Goal: Information Seeking & Learning: Learn about a topic

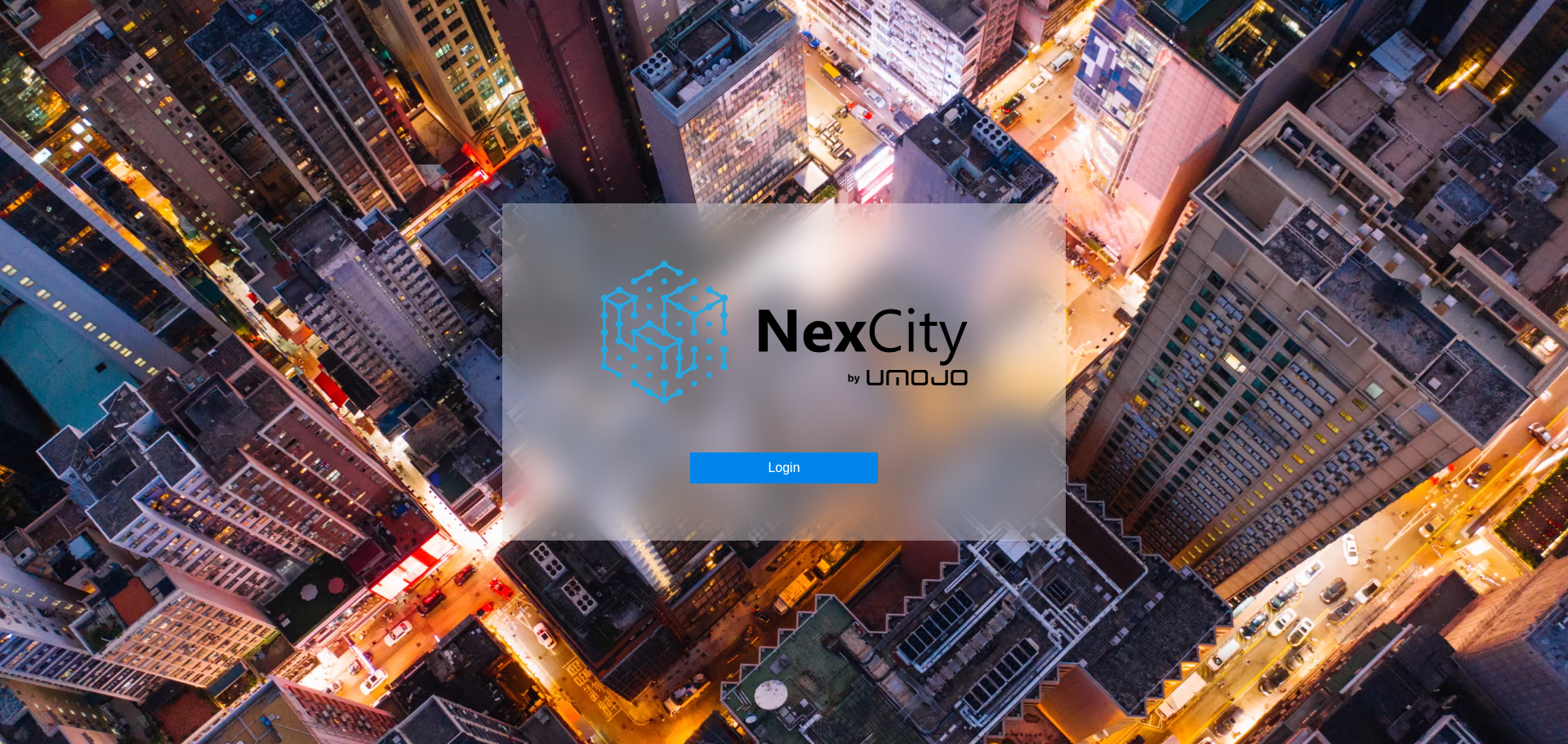
click at [814, 474] on button "Login" at bounding box center [784, 468] width 187 height 31
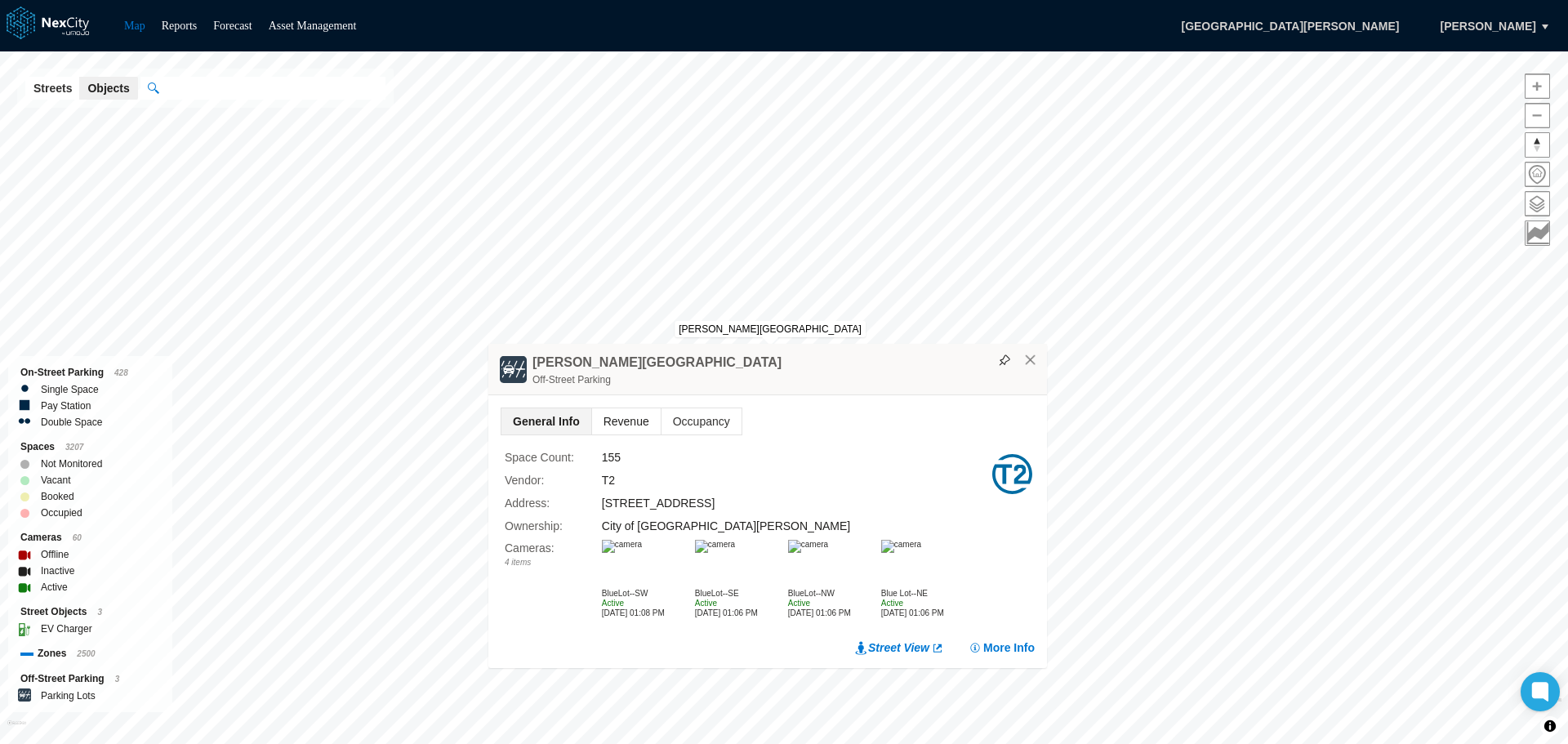
click at [612, 417] on span "Revenue" at bounding box center [627, 421] width 69 height 26
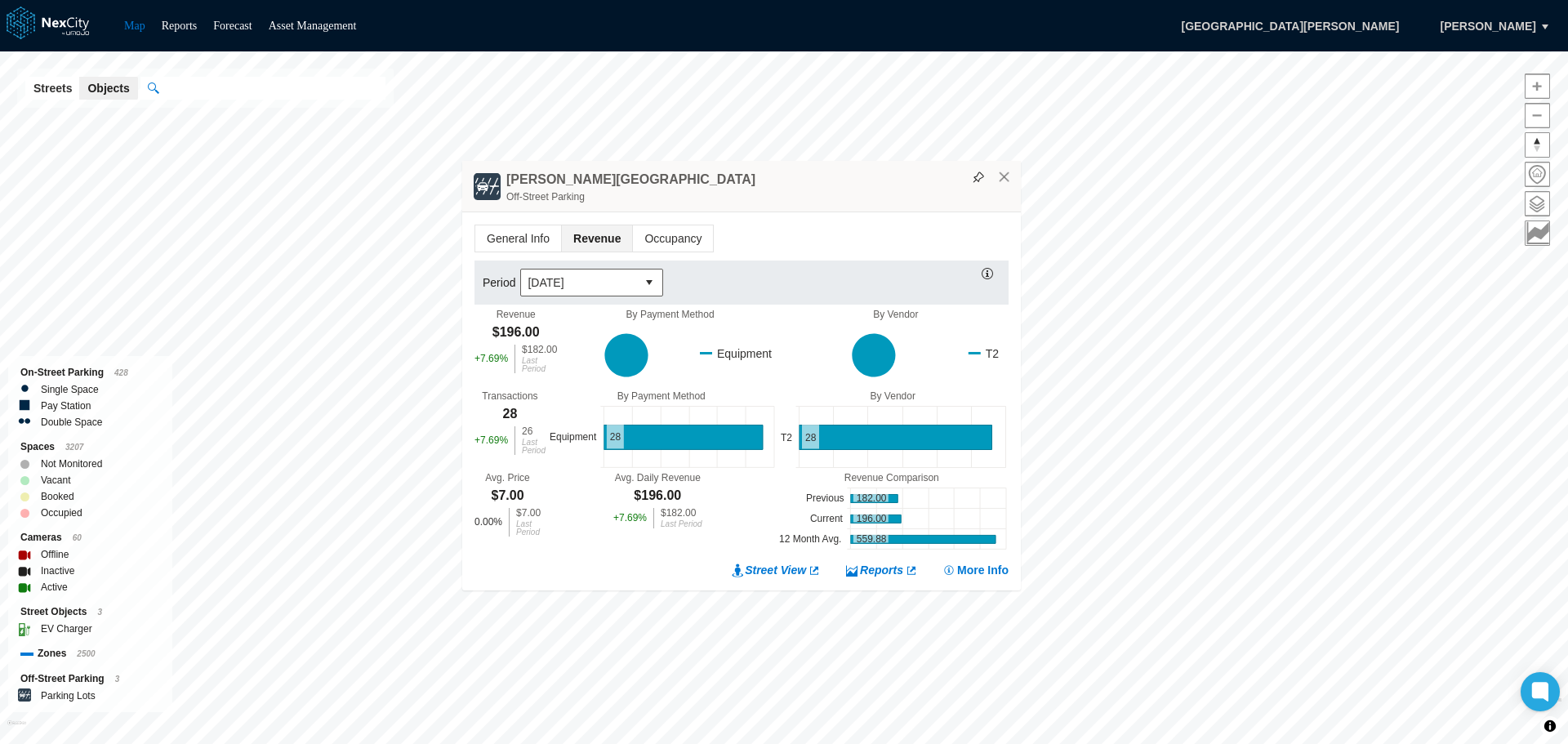
drag, startPoint x: 787, startPoint y: 338, endPoint x: 761, endPoint y: 192, distance: 148.3
click at [761, 192] on div "Off-Street Parking" at bounding box center [760, 197] width 507 height 16
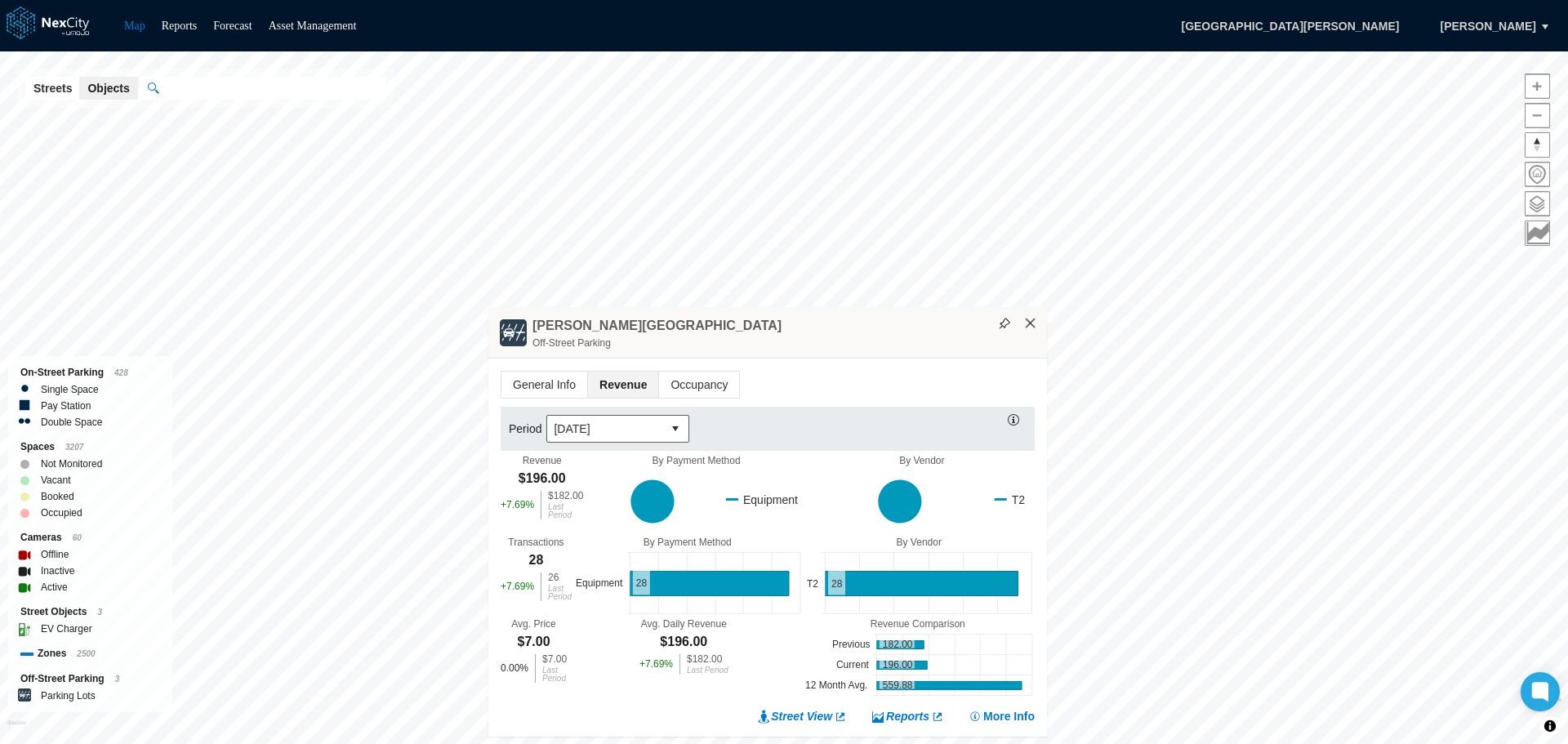
click at [1034, 321] on button "×" at bounding box center [1031, 323] width 15 height 15
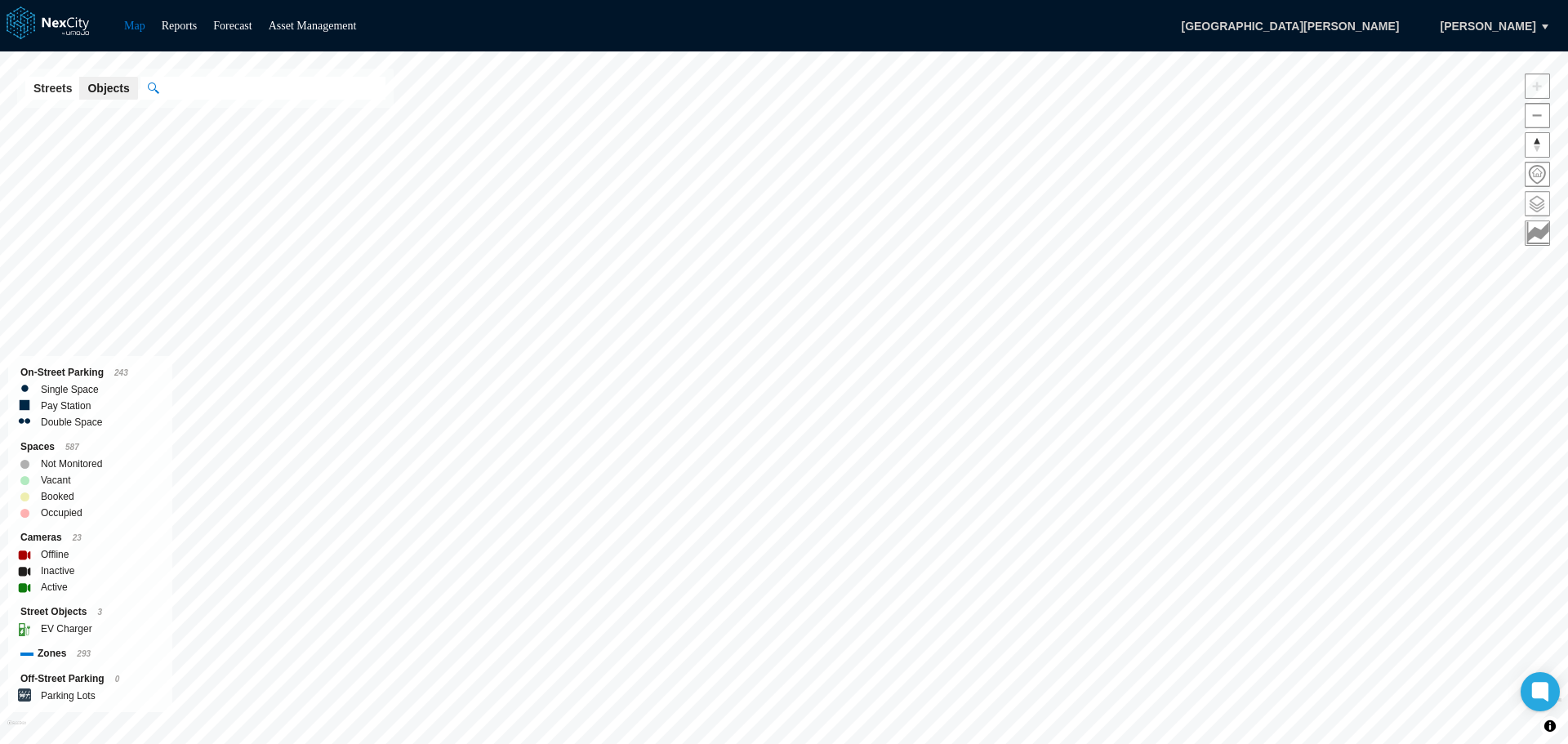
click at [1543, 203] on span at bounding box center [1537, 203] width 24 height 24
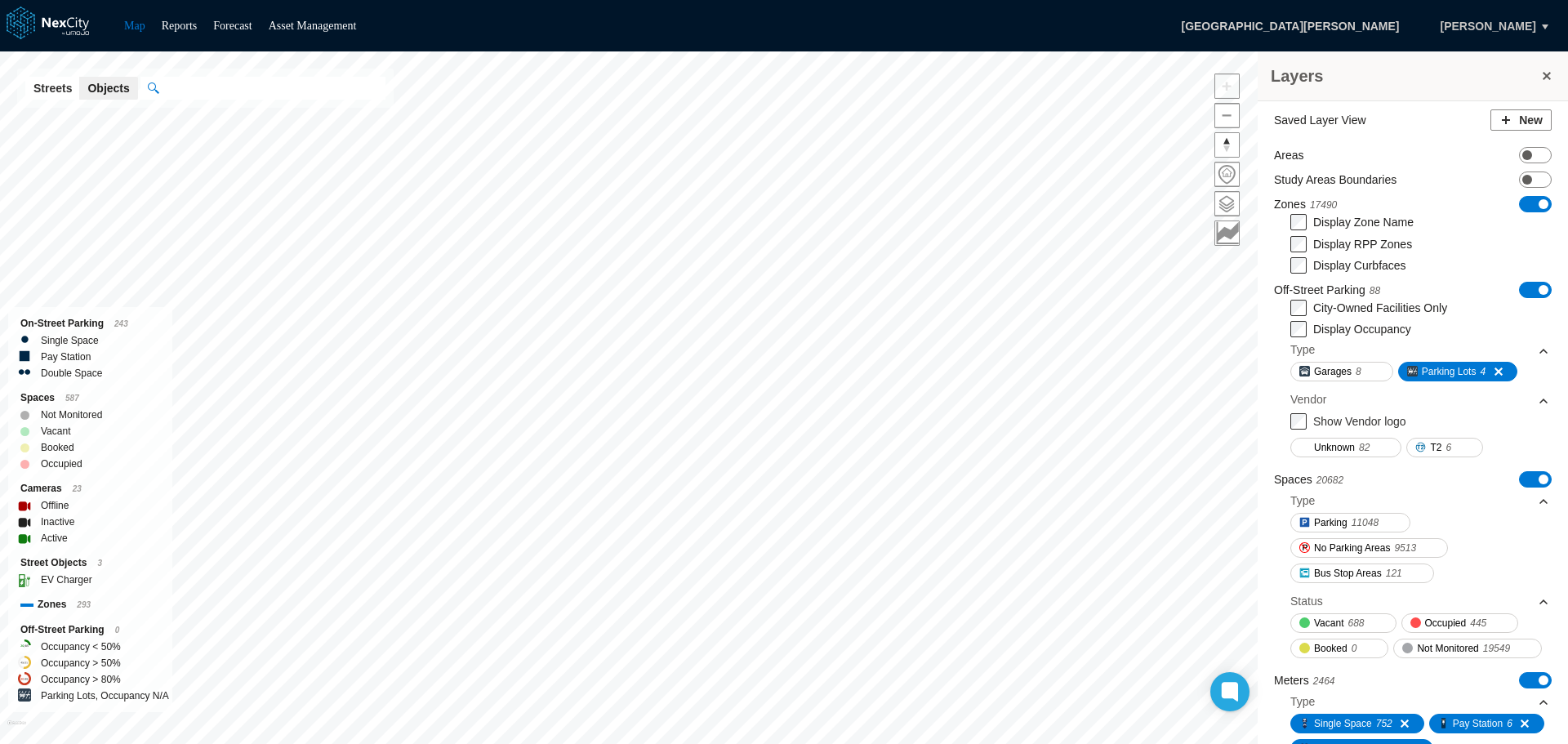
click at [1537, 27] on button "[PERSON_NAME]" at bounding box center [1488, 26] width 130 height 28
click at [1491, 54] on span "Logout" at bounding box center [1497, 54] width 35 height 16
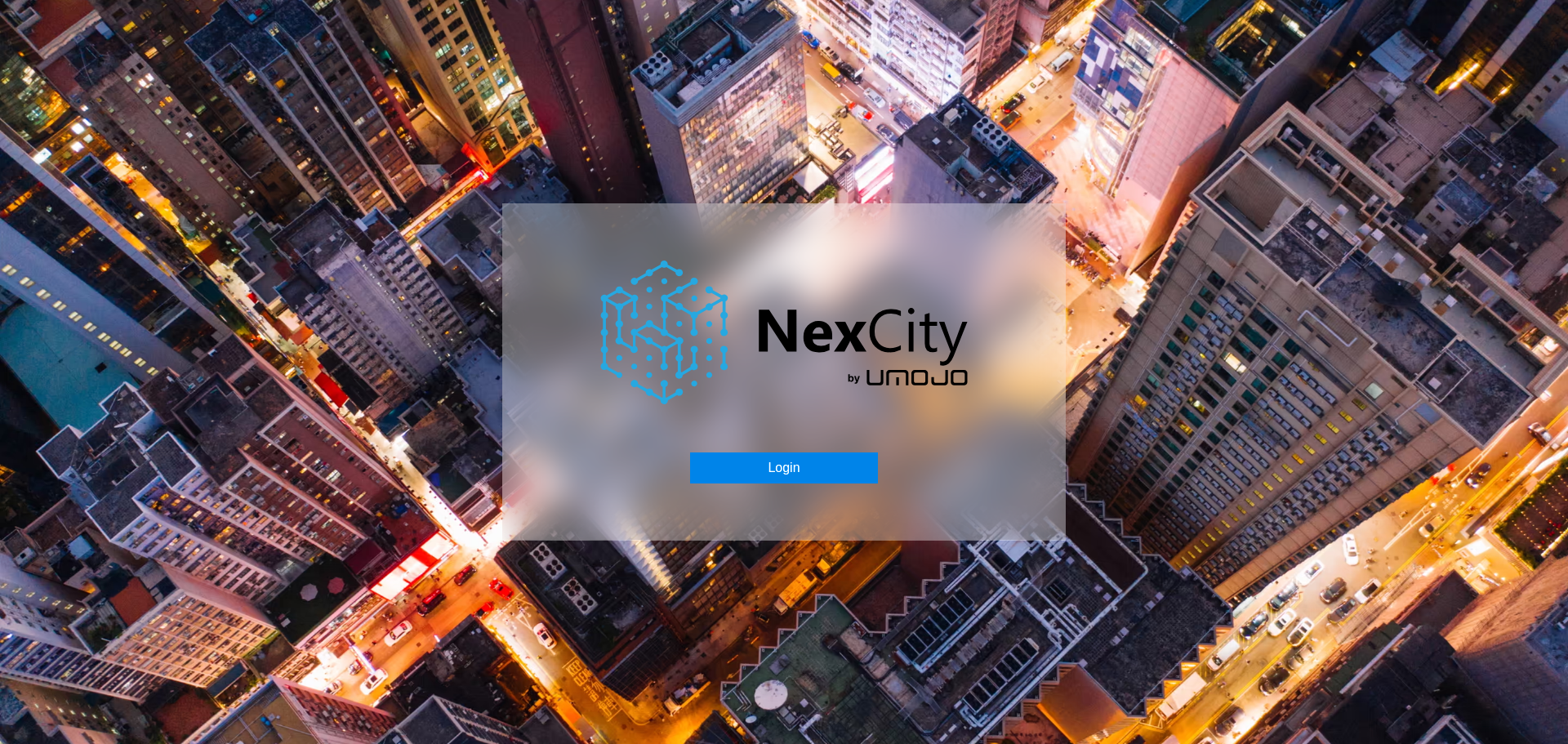
click at [814, 459] on button "Login" at bounding box center [784, 468] width 187 height 31
click at [766, 462] on button "Login" at bounding box center [784, 468] width 187 height 31
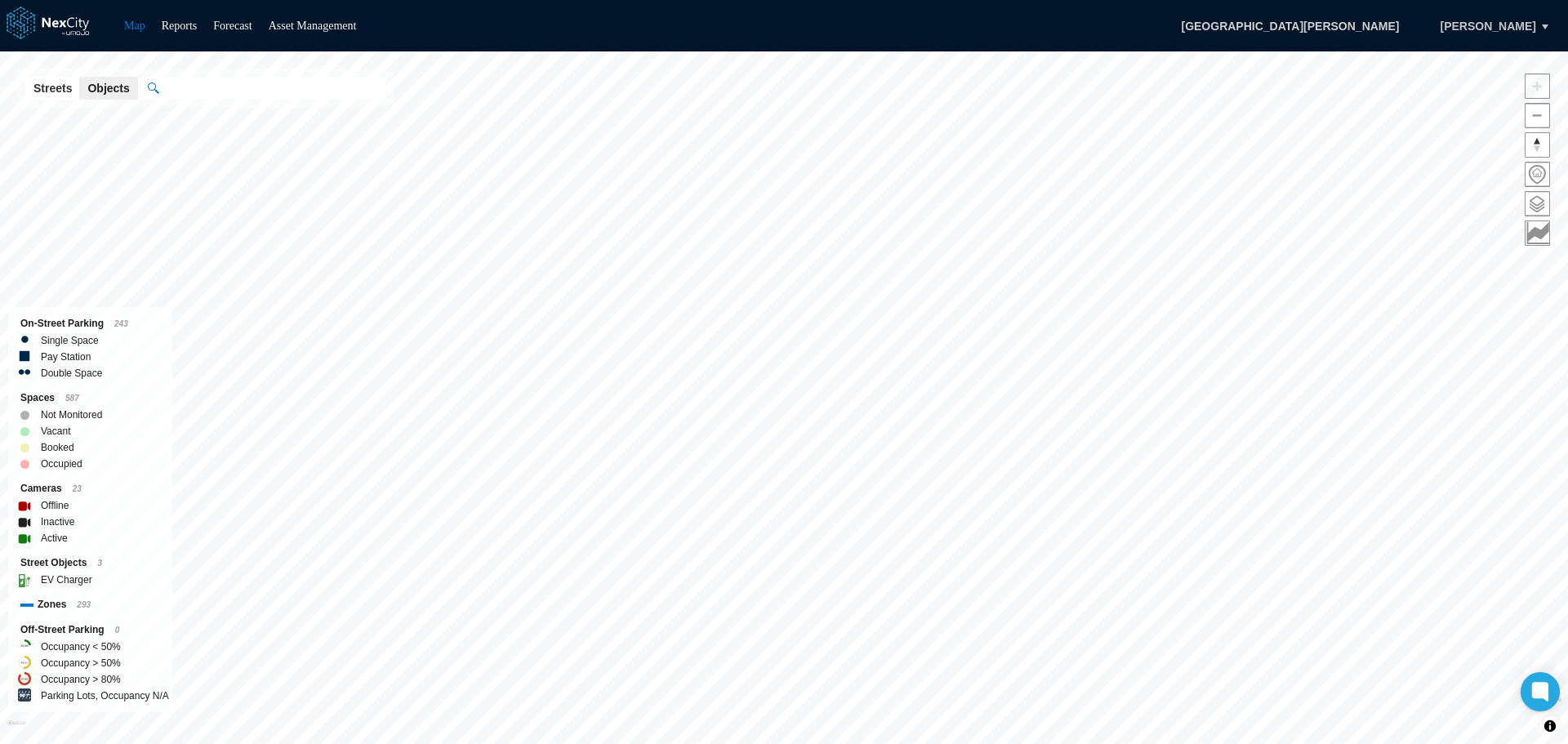
click at [1547, 27] on button "[PERSON_NAME]" at bounding box center [1488, 26] width 130 height 28
click at [1535, 203] on span at bounding box center [1537, 203] width 24 height 24
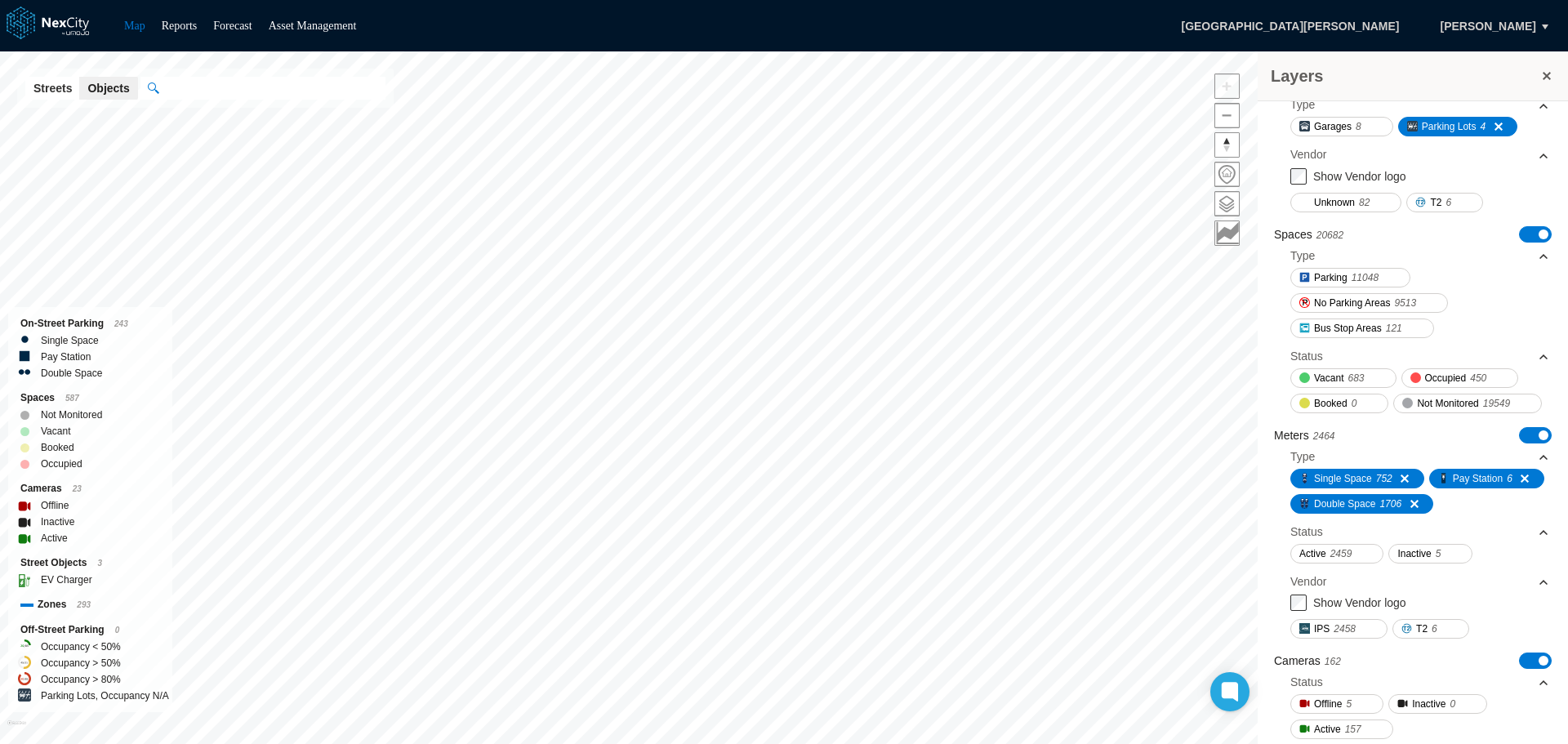
scroll to position [82, 0]
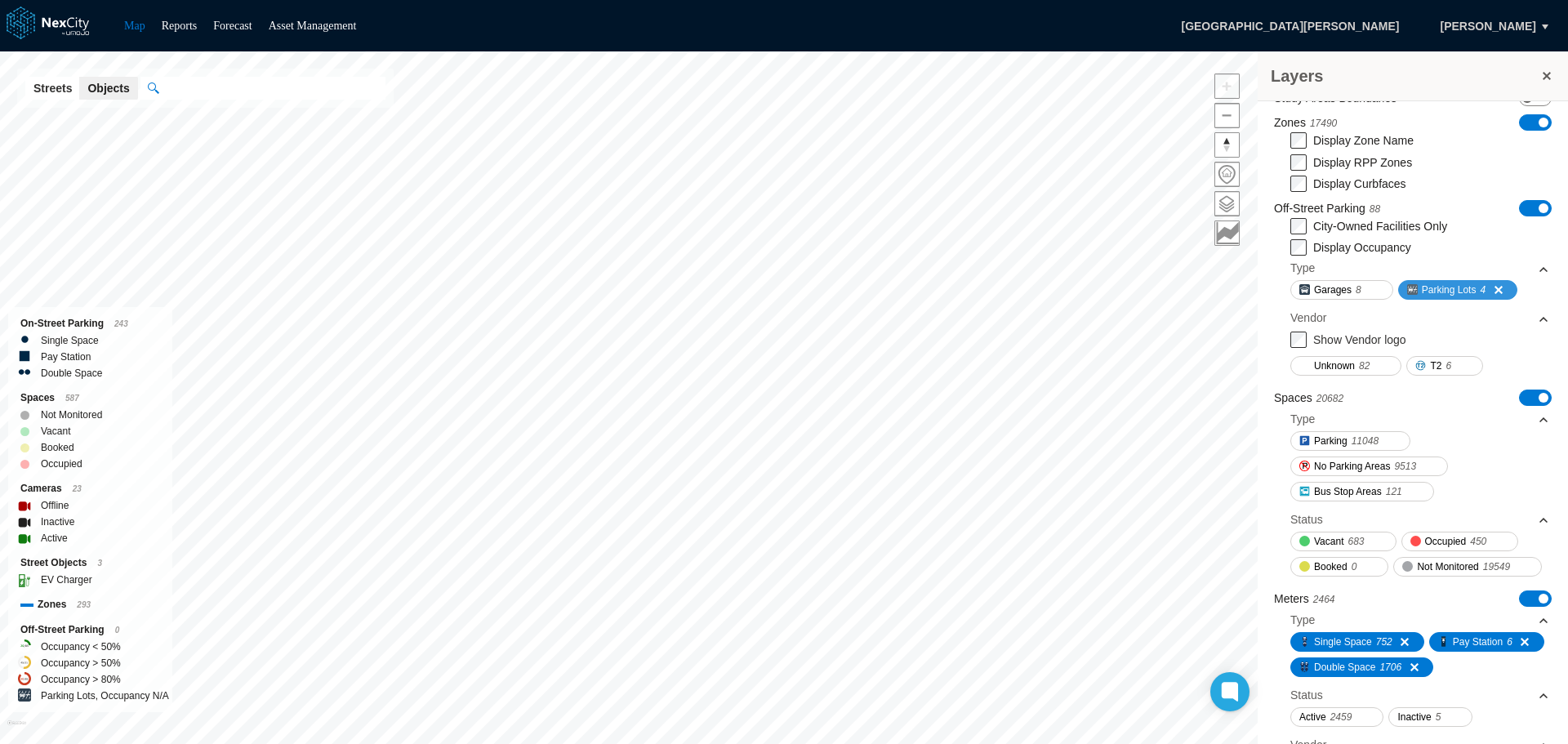
click at [1446, 290] on span "Parking Lots" at bounding box center [1449, 290] width 55 height 16
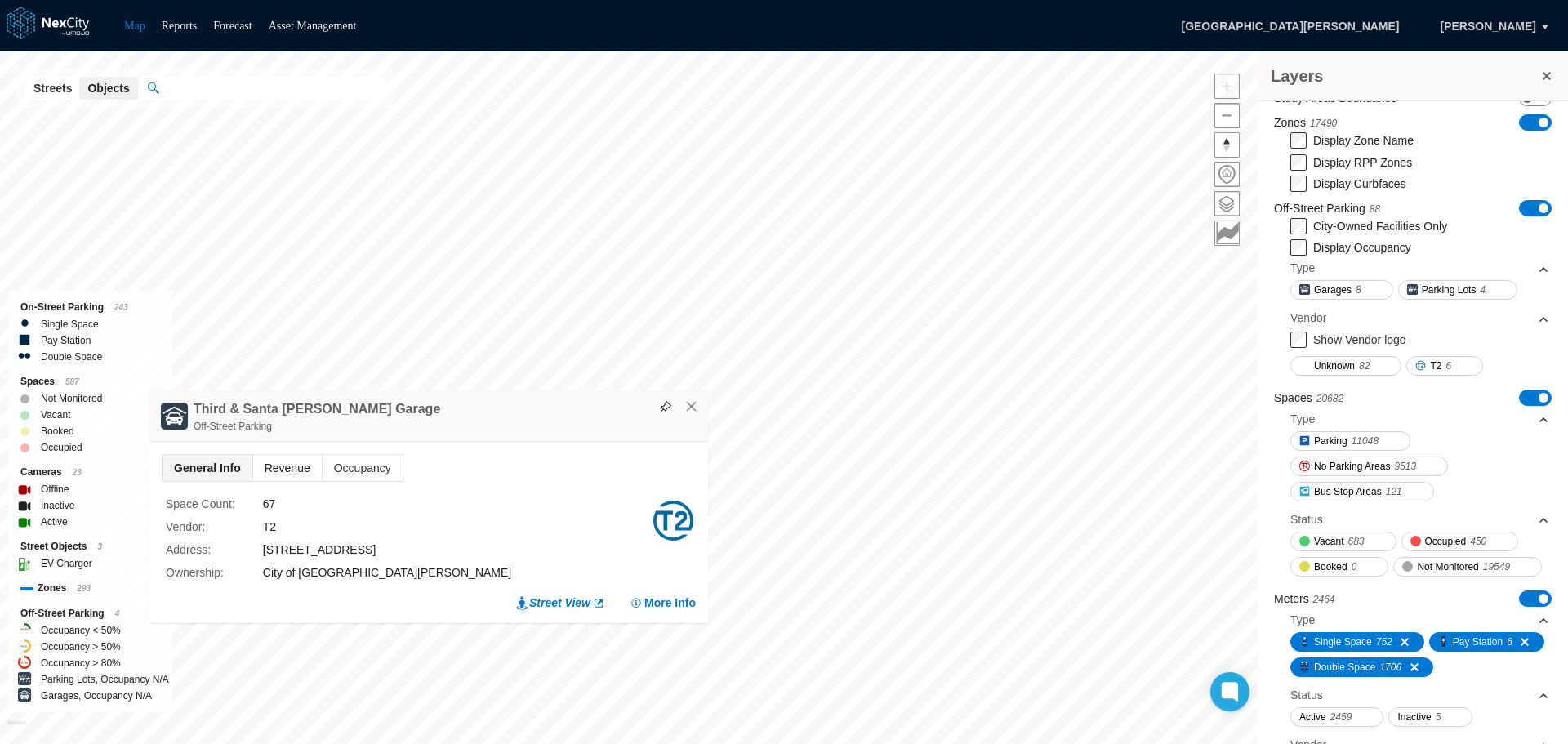
click at [294, 457] on span "Revenue" at bounding box center [288, 468] width 69 height 26
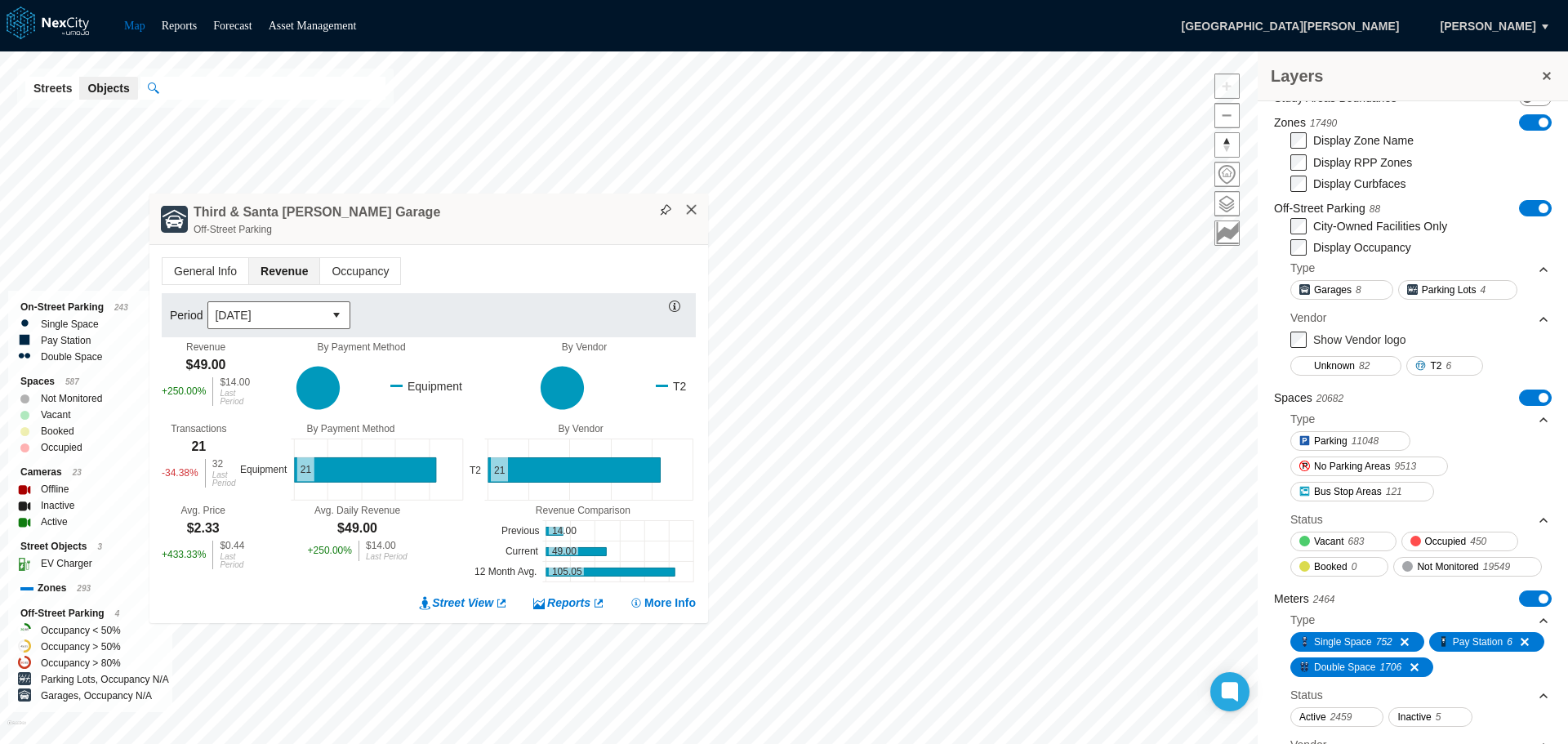
click at [699, 212] on button "×" at bounding box center [692, 210] width 15 height 15
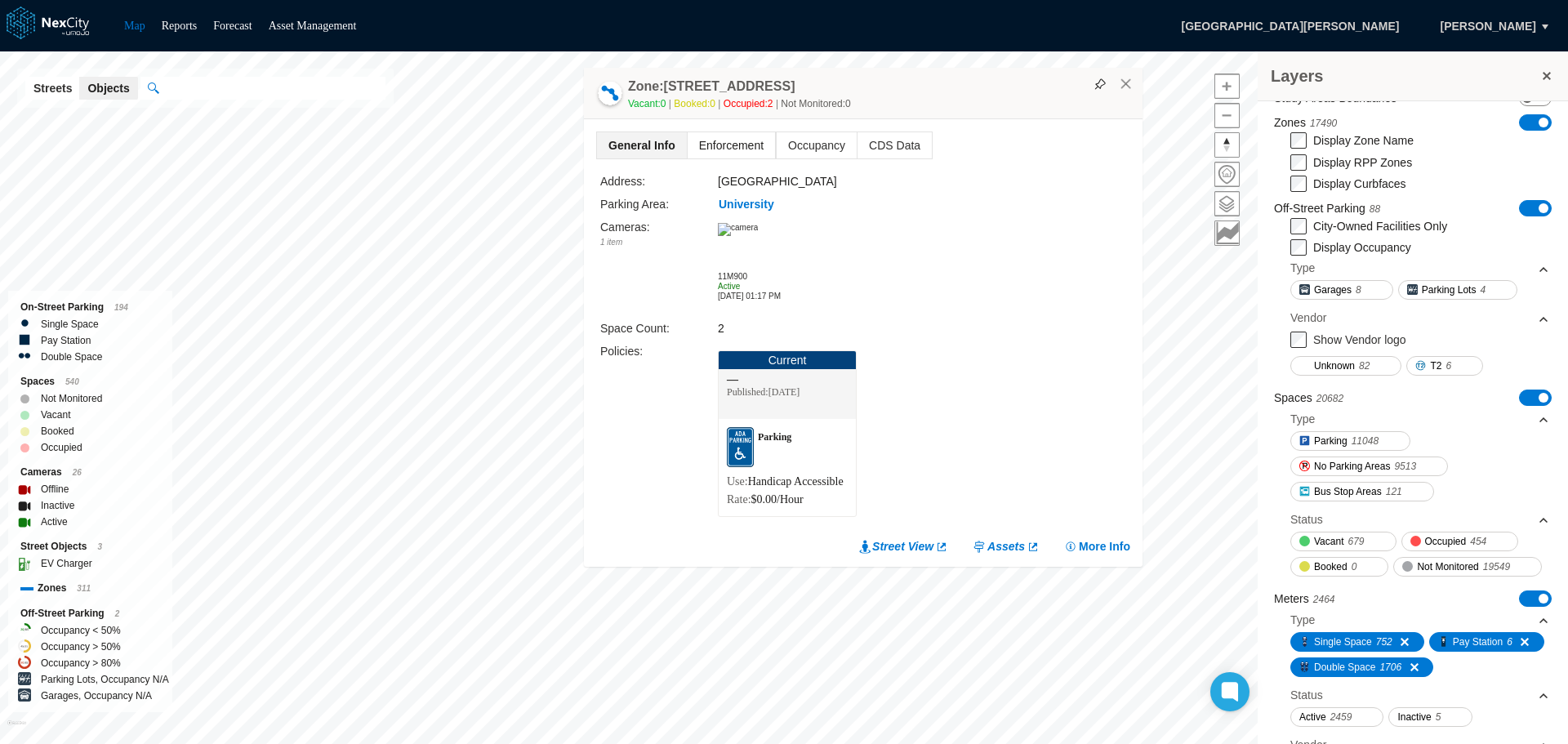
click at [739, 132] on span "Enforcement" at bounding box center [731, 145] width 87 height 26
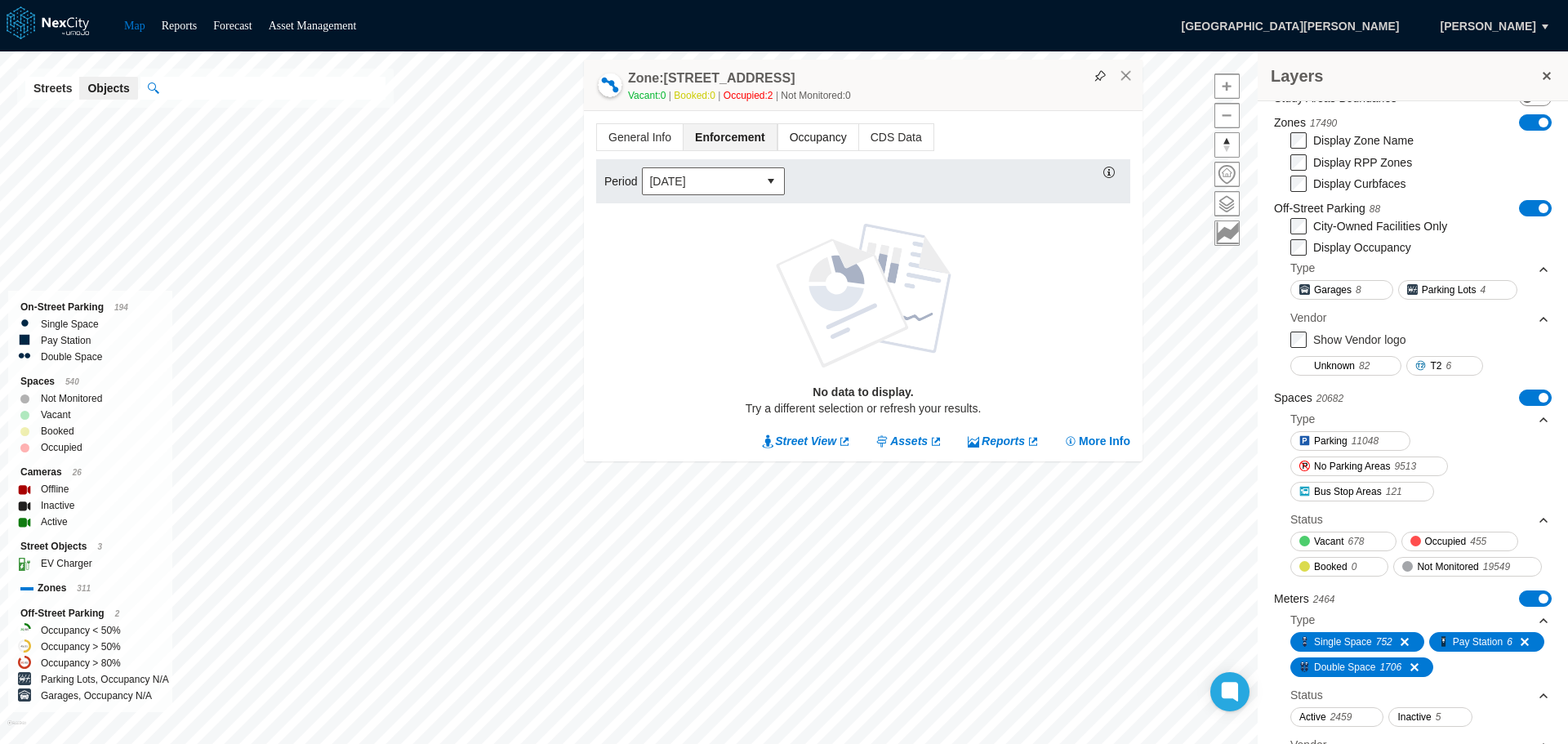
click at [809, 130] on span "Occupancy" at bounding box center [819, 137] width 80 height 26
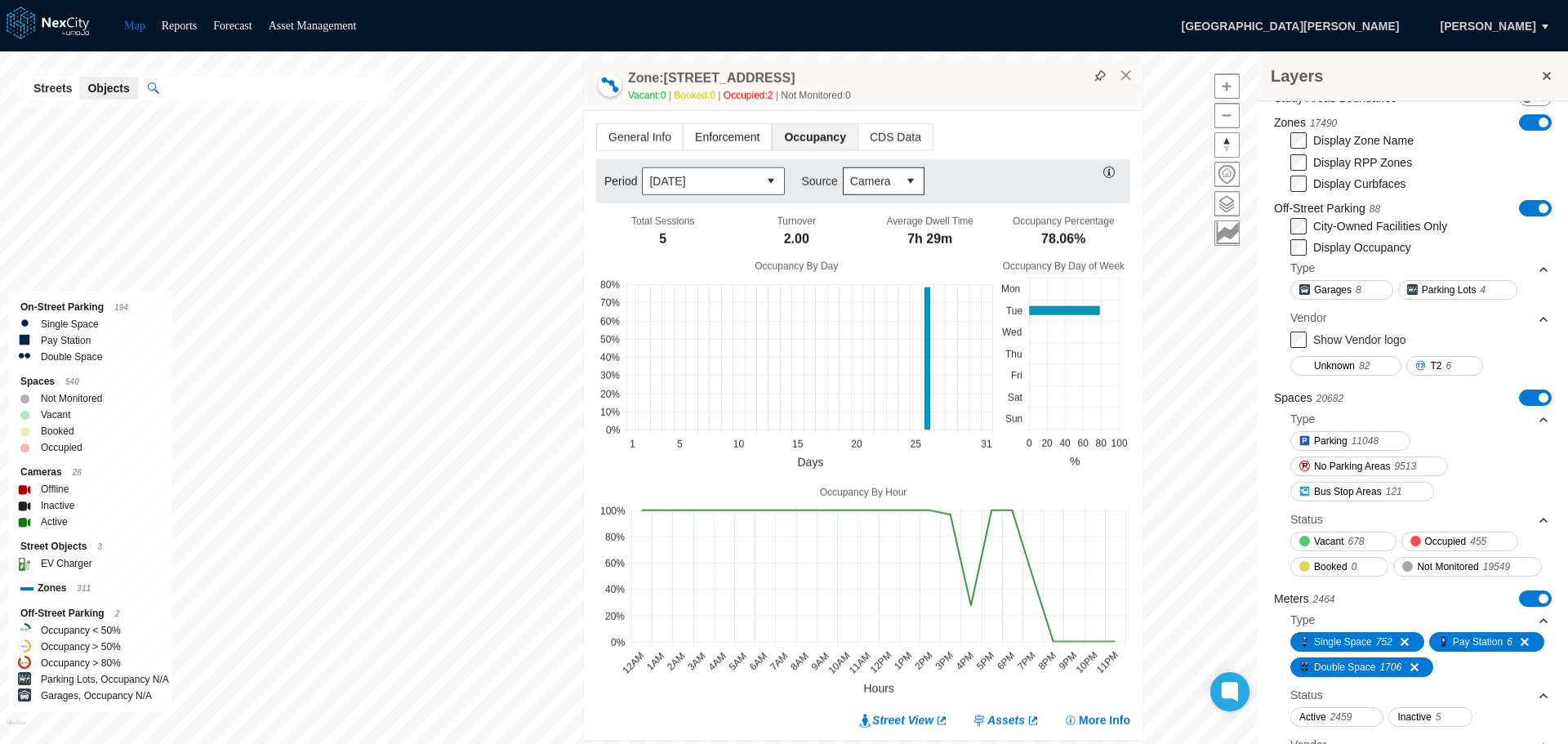
click at [708, 137] on span "Enforcement" at bounding box center [727, 137] width 87 height 26
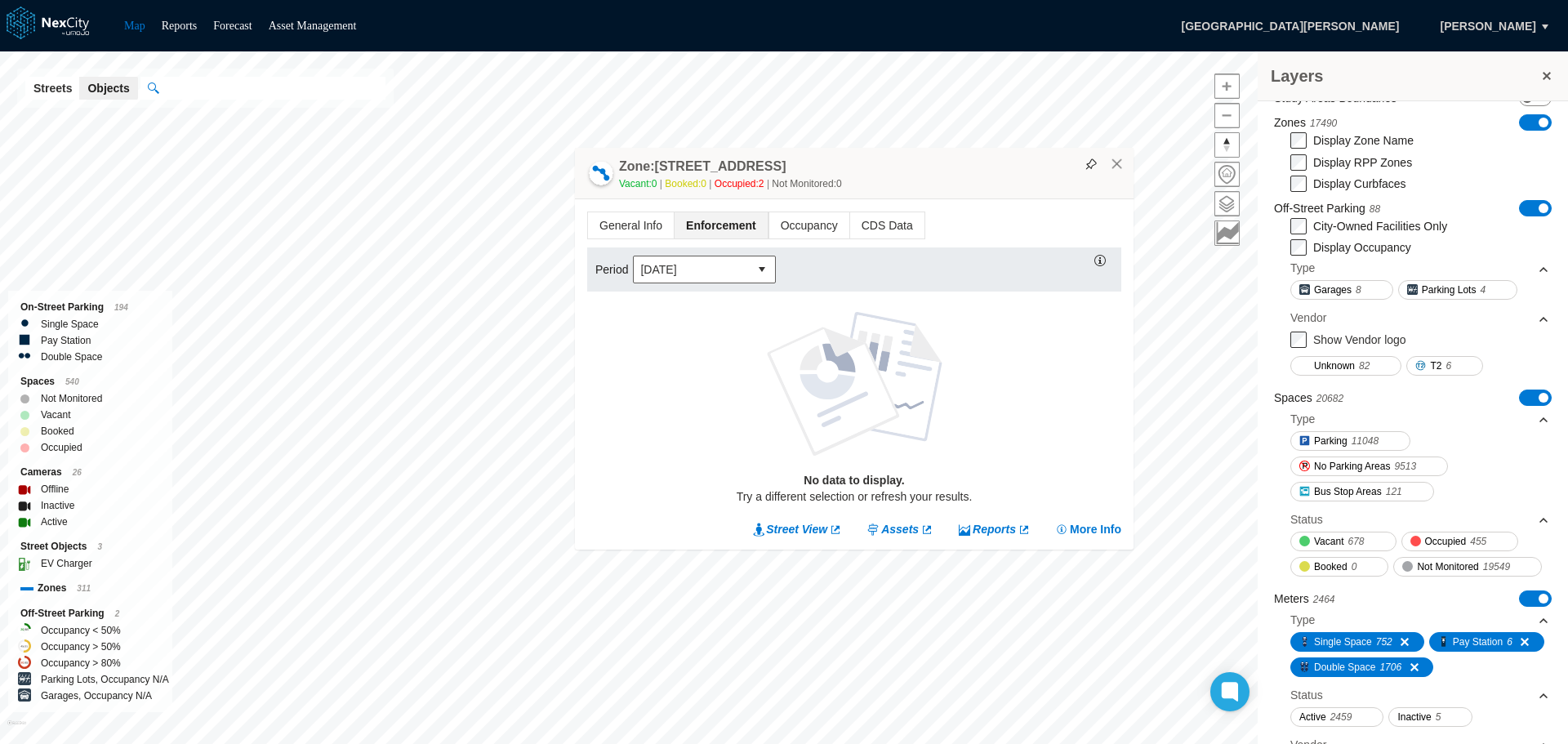
drag, startPoint x: 1016, startPoint y: 361, endPoint x: 1007, endPoint y: 174, distance: 187.2
click at [1007, 174] on div "Zone: [STREET_ADDRESS] Vacant: 0 Booked: 0 Occupied: 2 Not Monitored: 0" at bounding box center [855, 173] width 559 height 51
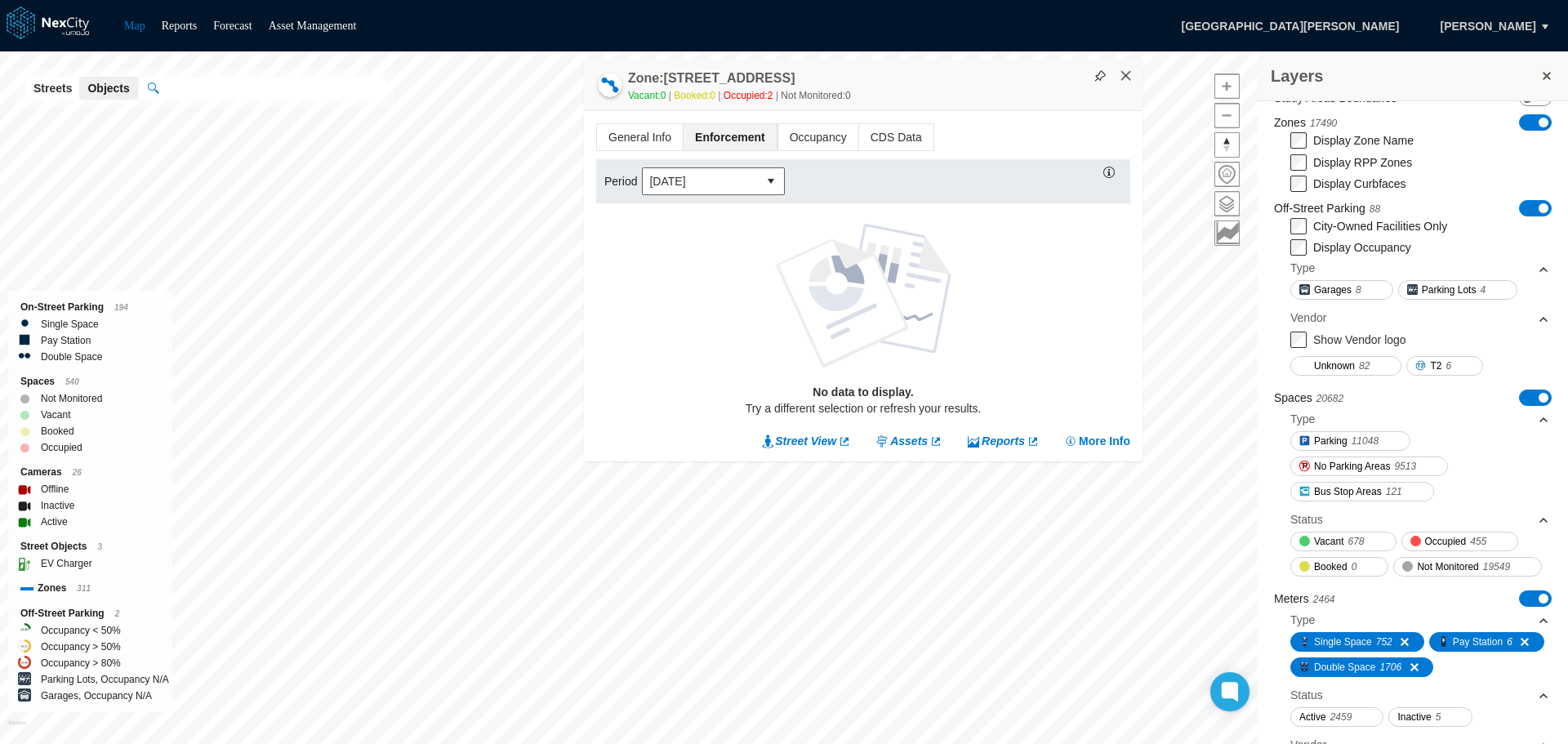
click at [1128, 76] on button "×" at bounding box center [1127, 76] width 15 height 15
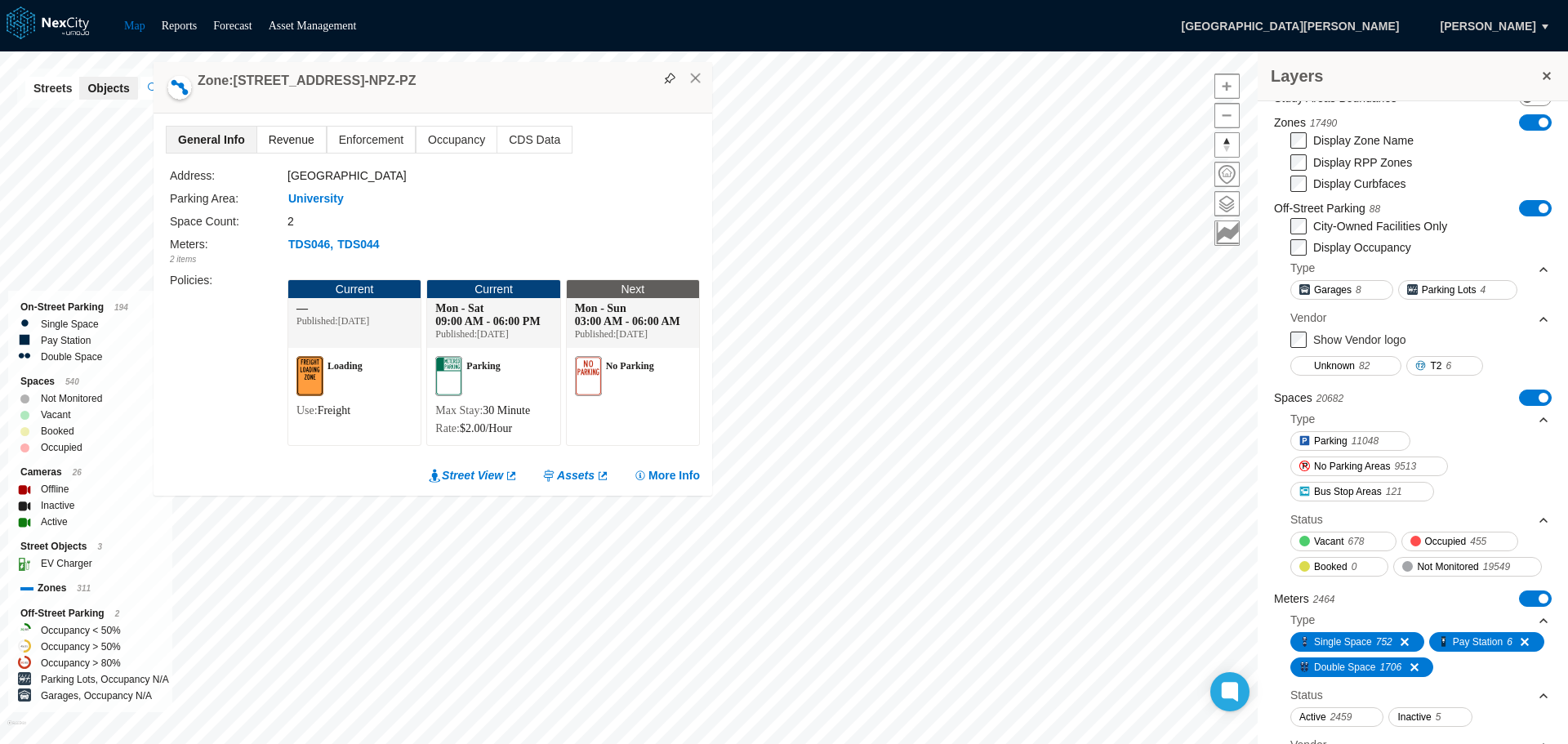
click at [293, 131] on span "Revenue" at bounding box center [292, 140] width 69 height 26
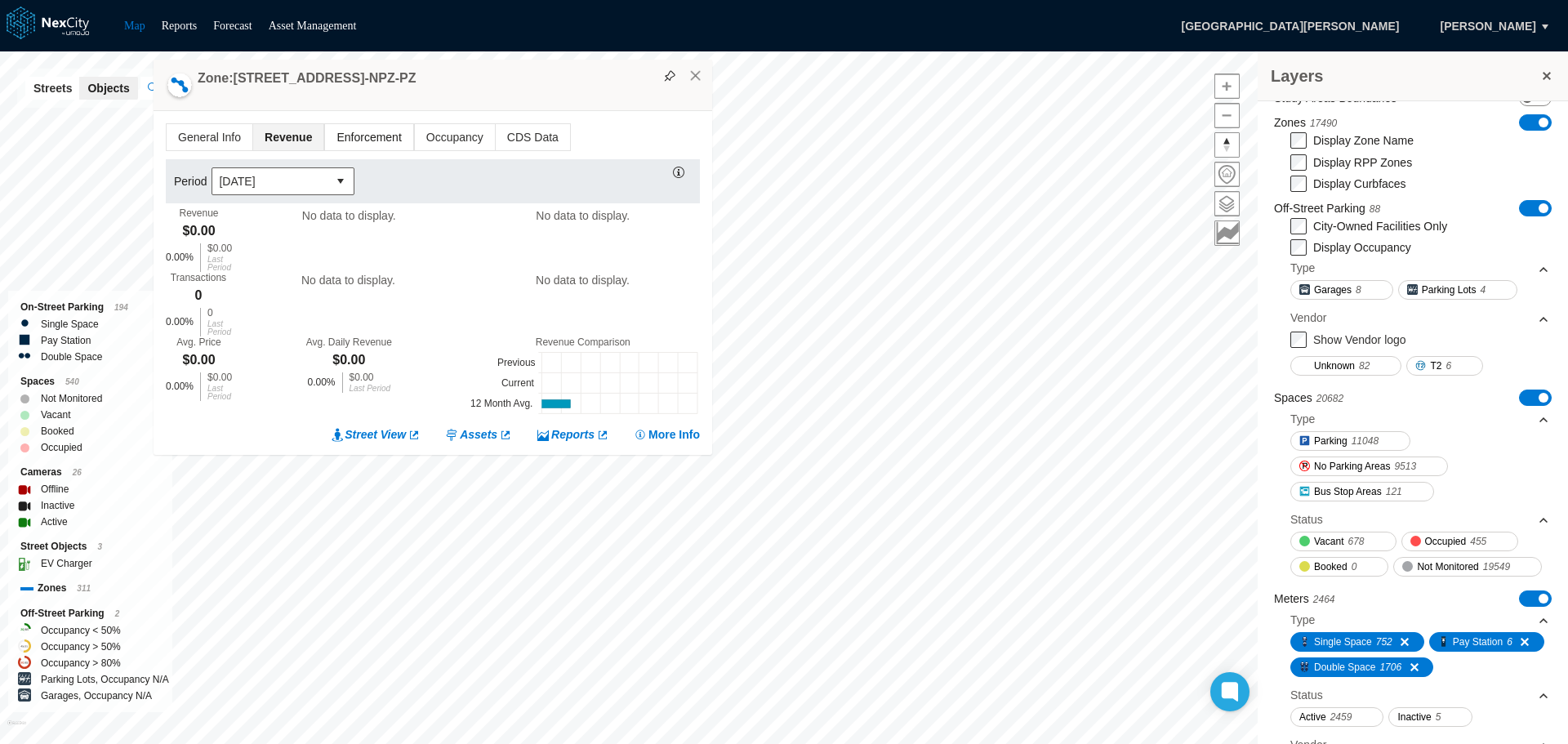
click at [354, 132] on span "Enforcement" at bounding box center [369, 137] width 87 height 26
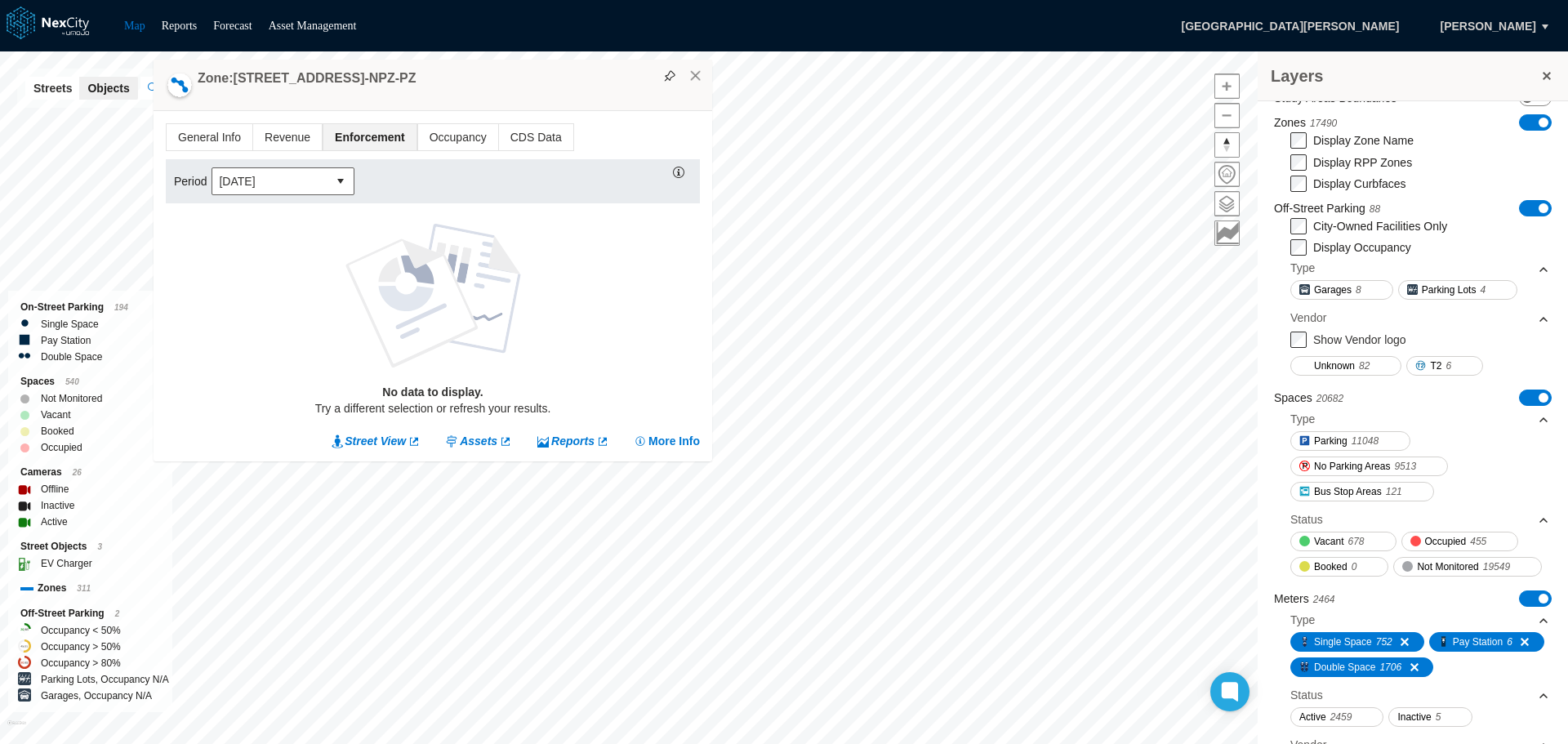
click at [354, 132] on span "Enforcement" at bounding box center [370, 137] width 93 height 26
click at [697, 78] on button "×" at bounding box center [696, 76] width 15 height 15
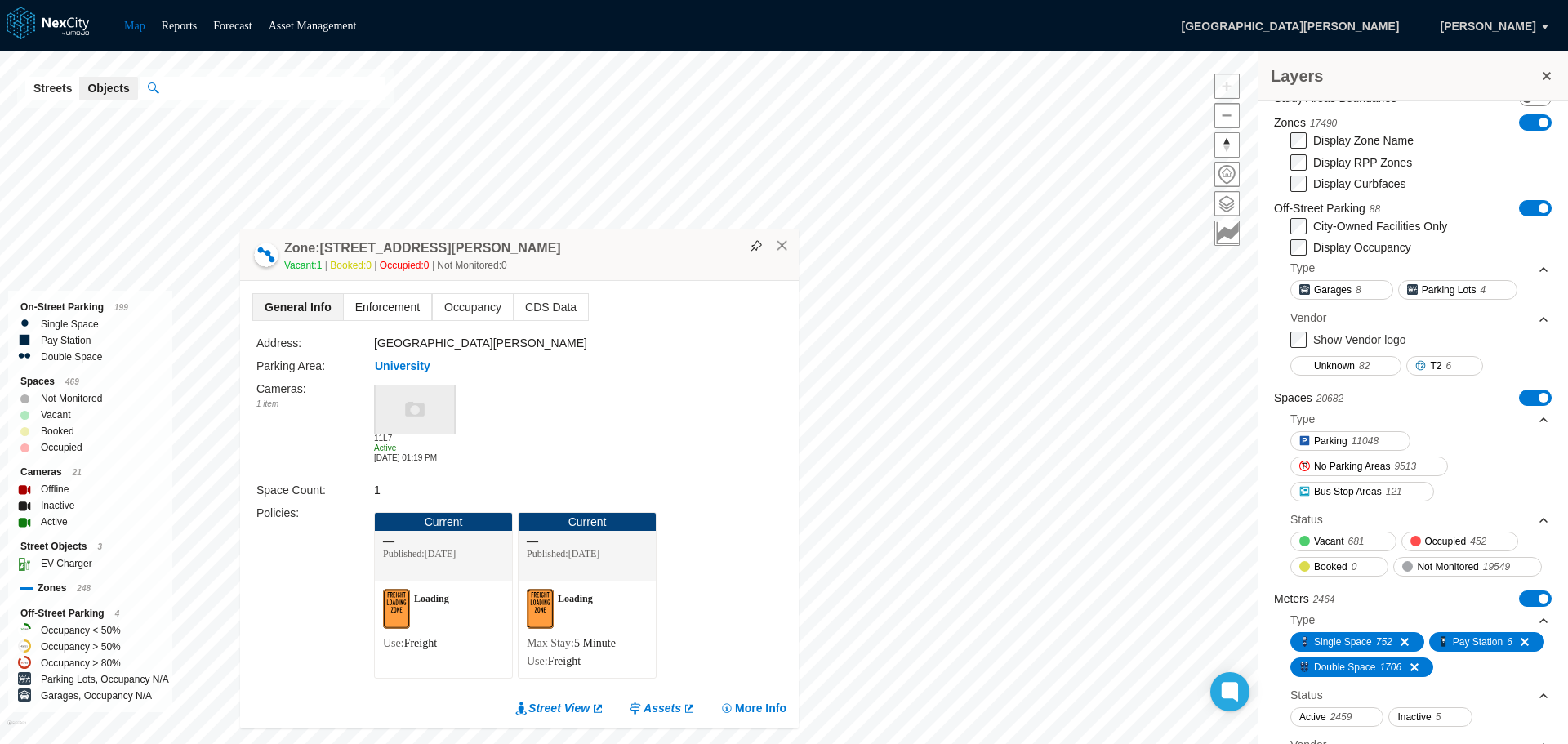
click at [399, 307] on span "Enforcement" at bounding box center [387, 307] width 87 height 26
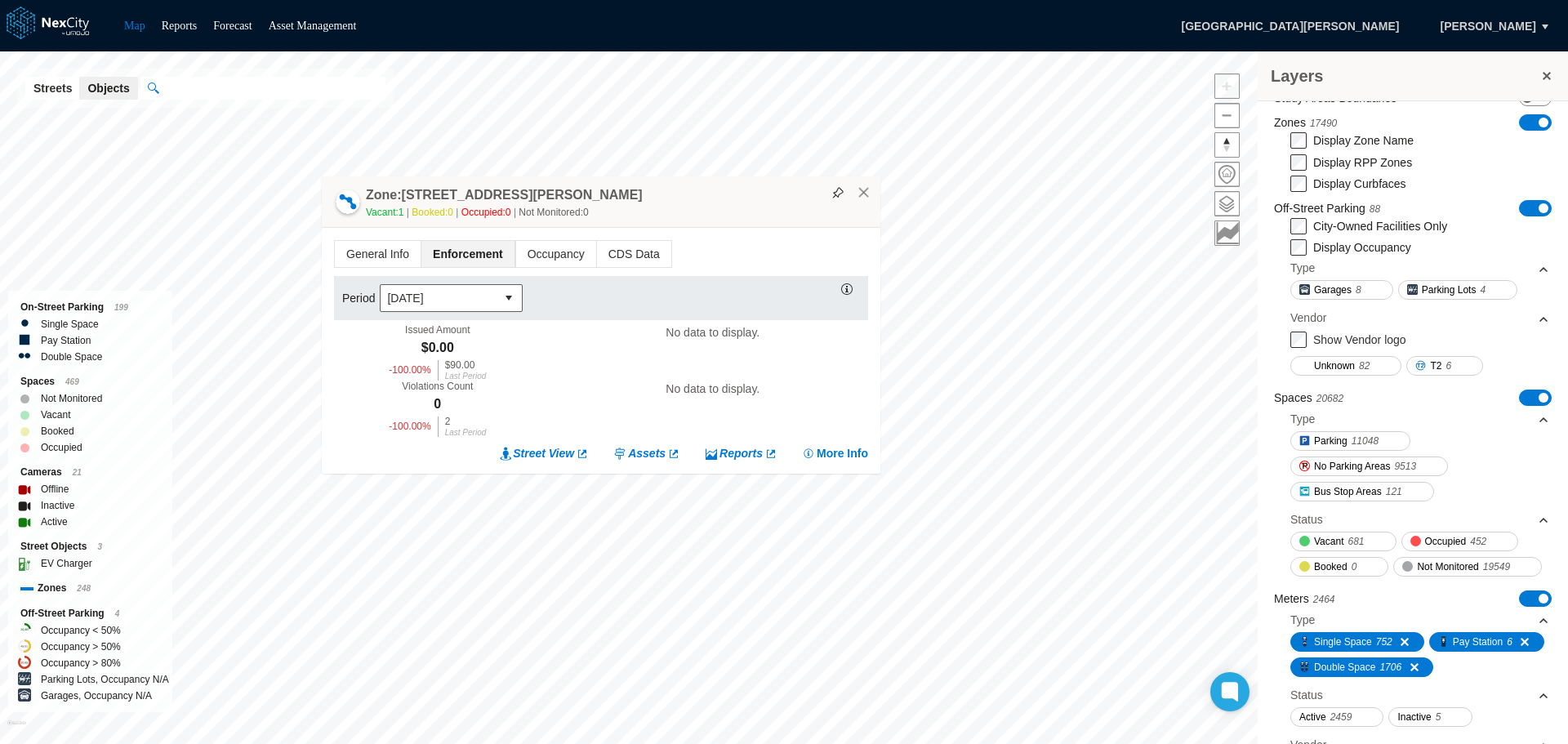
drag, startPoint x: 581, startPoint y: 460, endPoint x: 663, endPoint y: 205, distance: 267.9
click at [663, 205] on div "Vacant: 1 Booked: 0 Occupied: 0 Not Monitored: 0" at bounding box center [619, 212] width 507 height 16
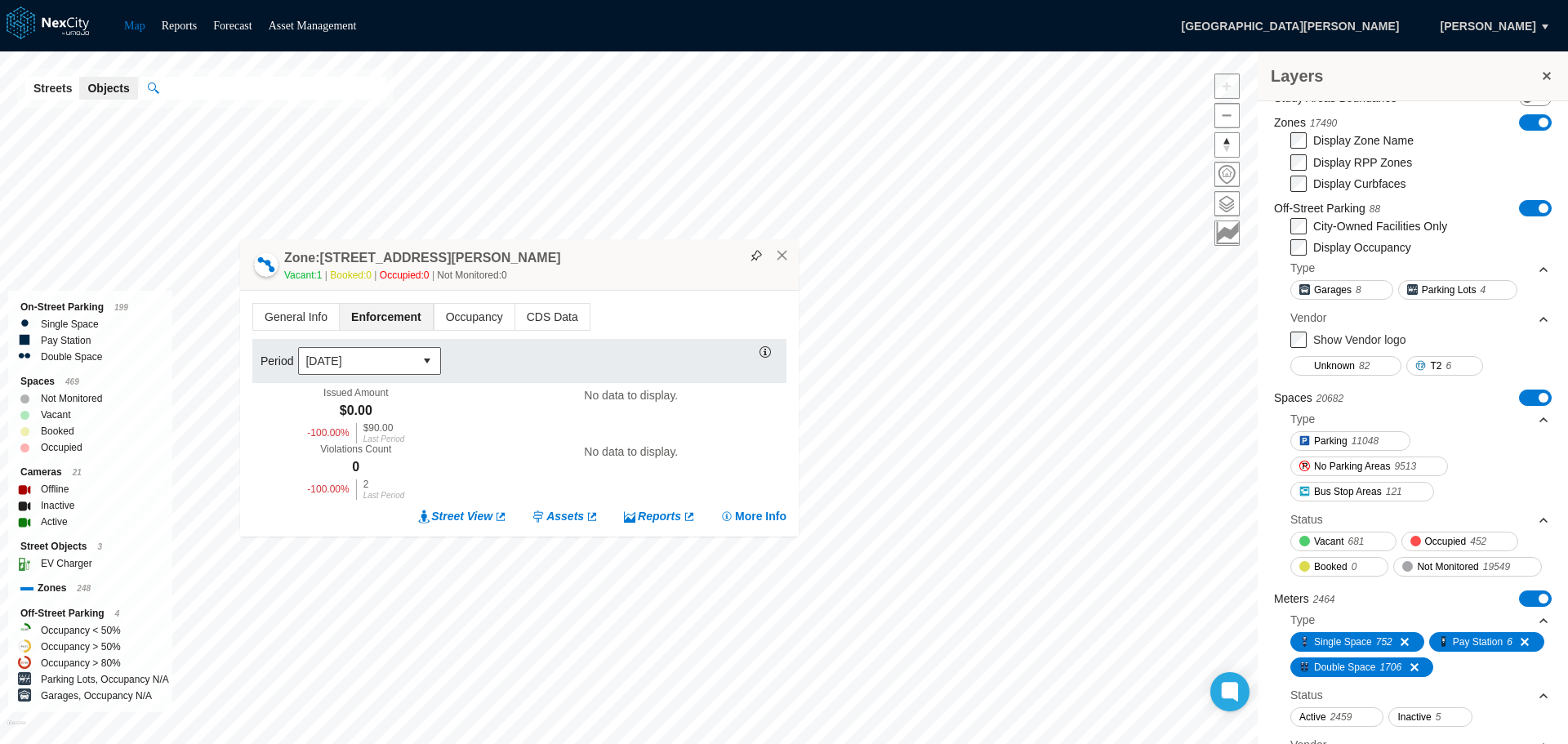
click at [395, 318] on span "Enforcement" at bounding box center [386, 317] width 93 height 26
click at [431, 356] on button "select" at bounding box center [427, 361] width 26 height 26
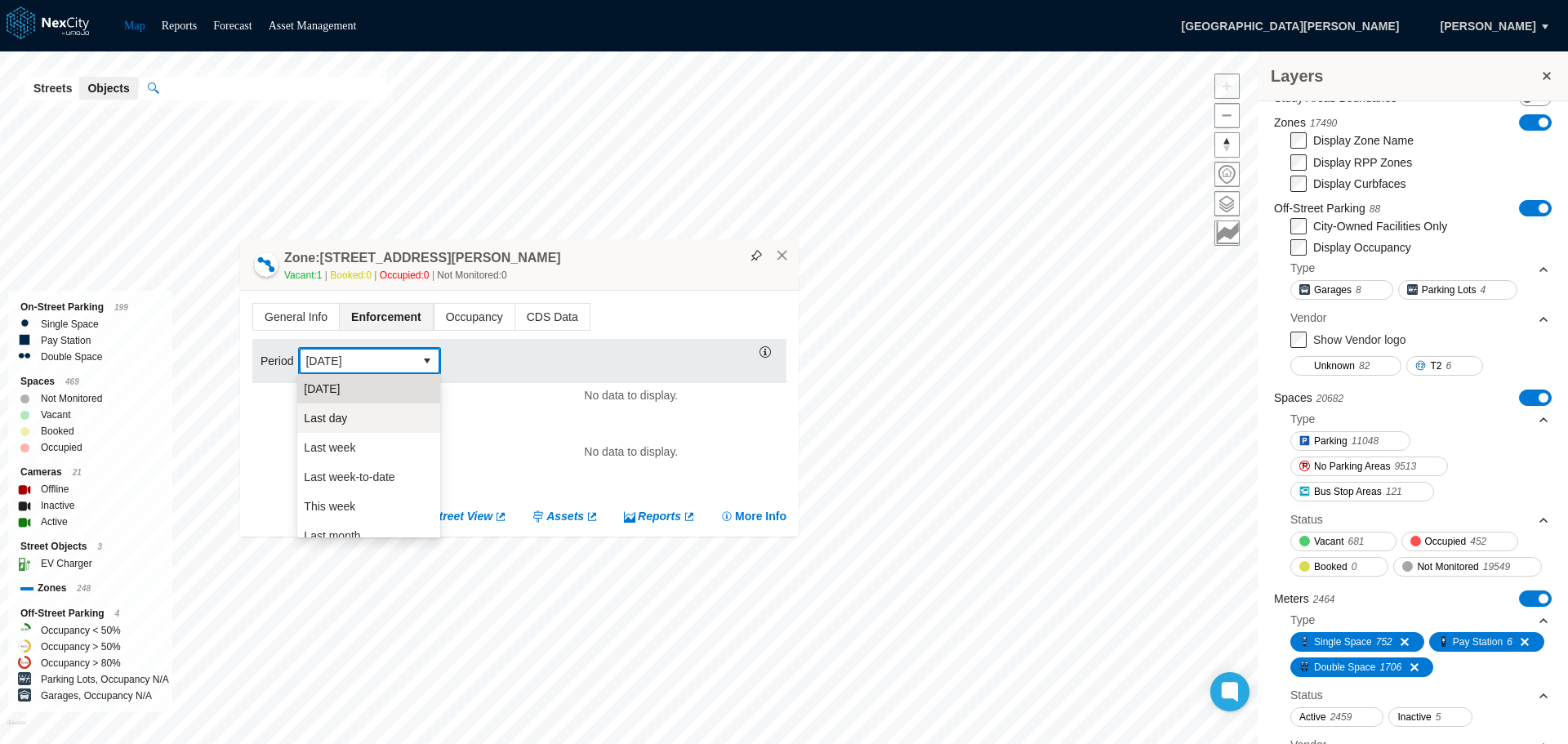
click at [360, 417] on li "Last day" at bounding box center [369, 418] width 143 height 29
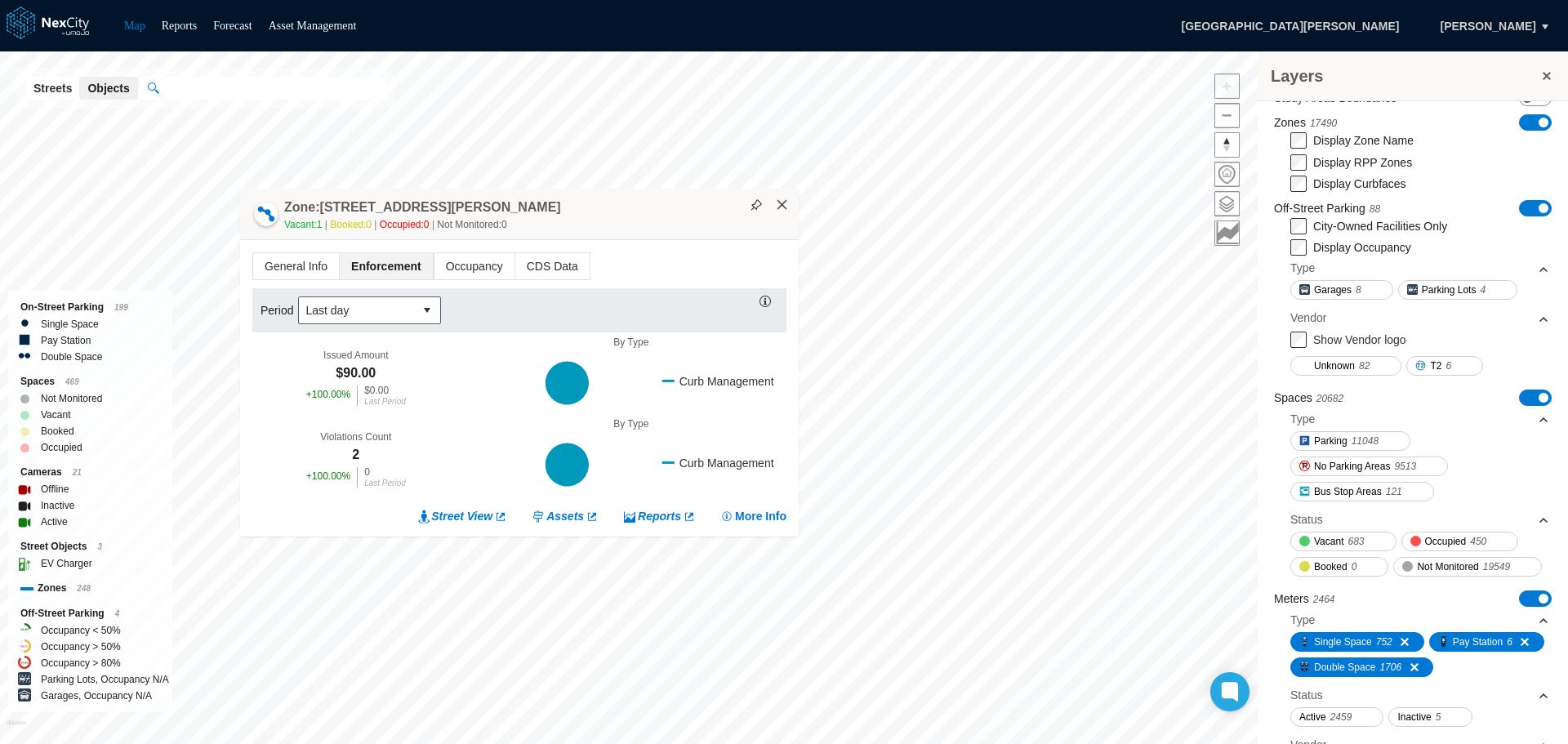
click at [786, 210] on button "×" at bounding box center [783, 205] width 15 height 15
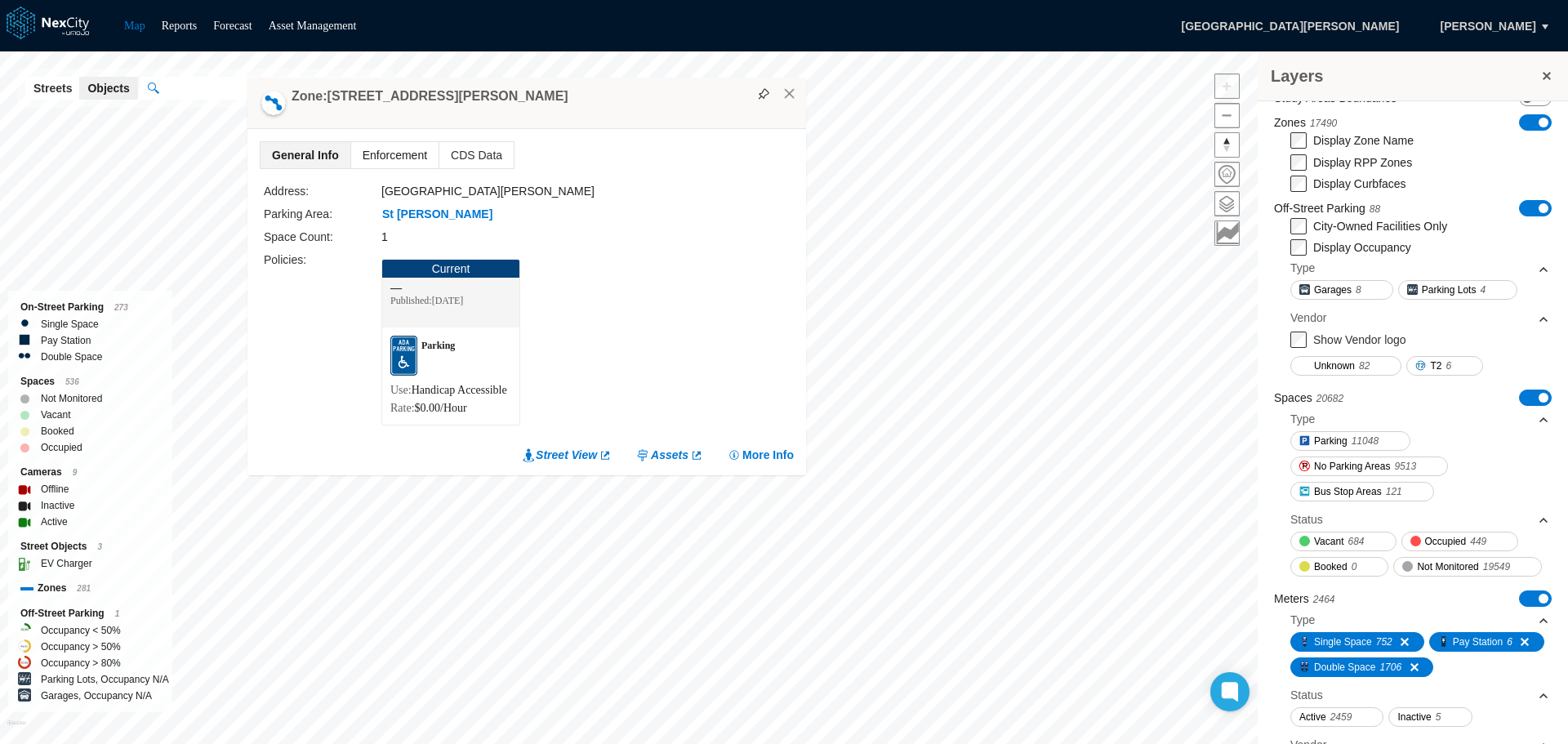
click at [387, 142] on span "Enforcement" at bounding box center [395, 155] width 87 height 26
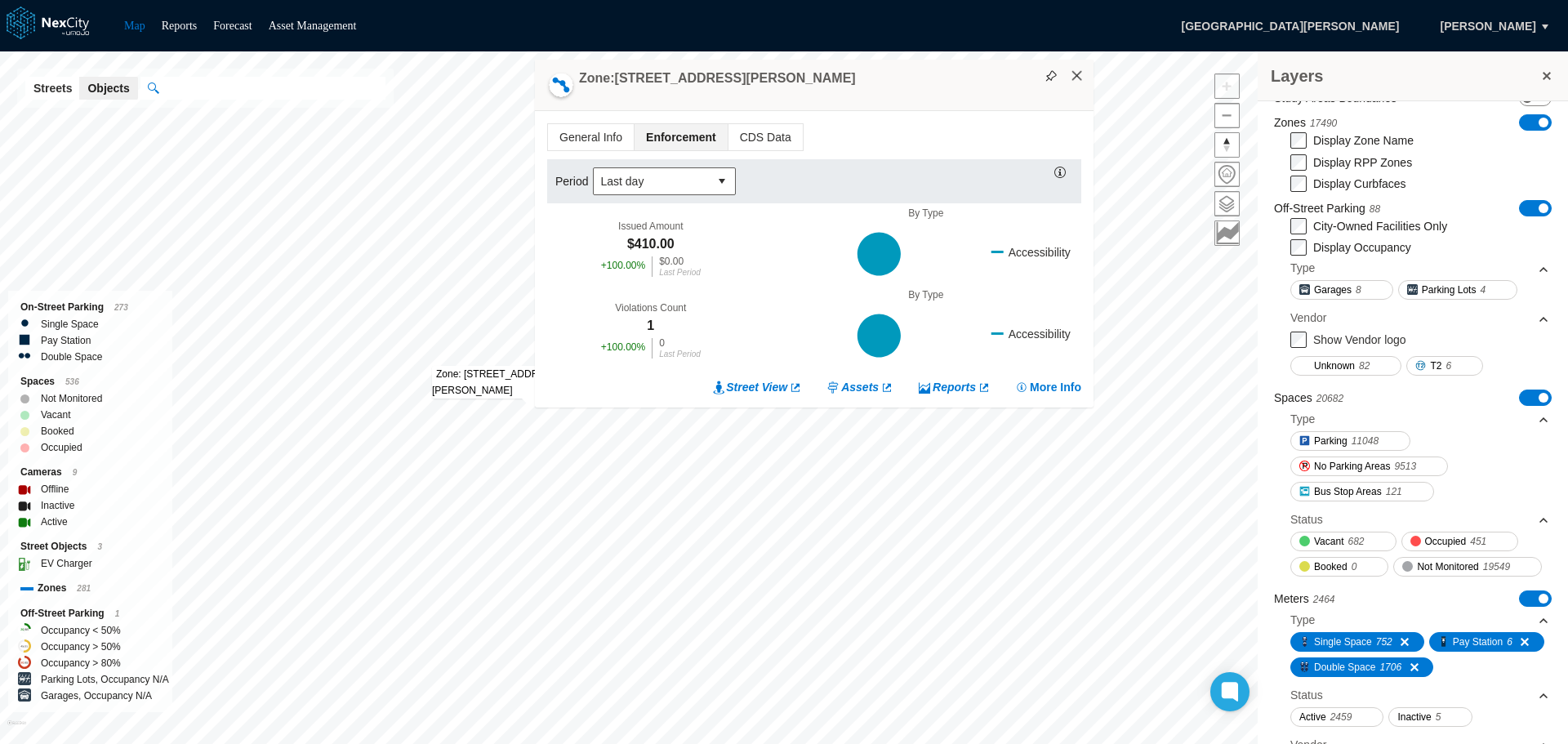
click at [1080, 77] on button "×" at bounding box center [1078, 76] width 15 height 15
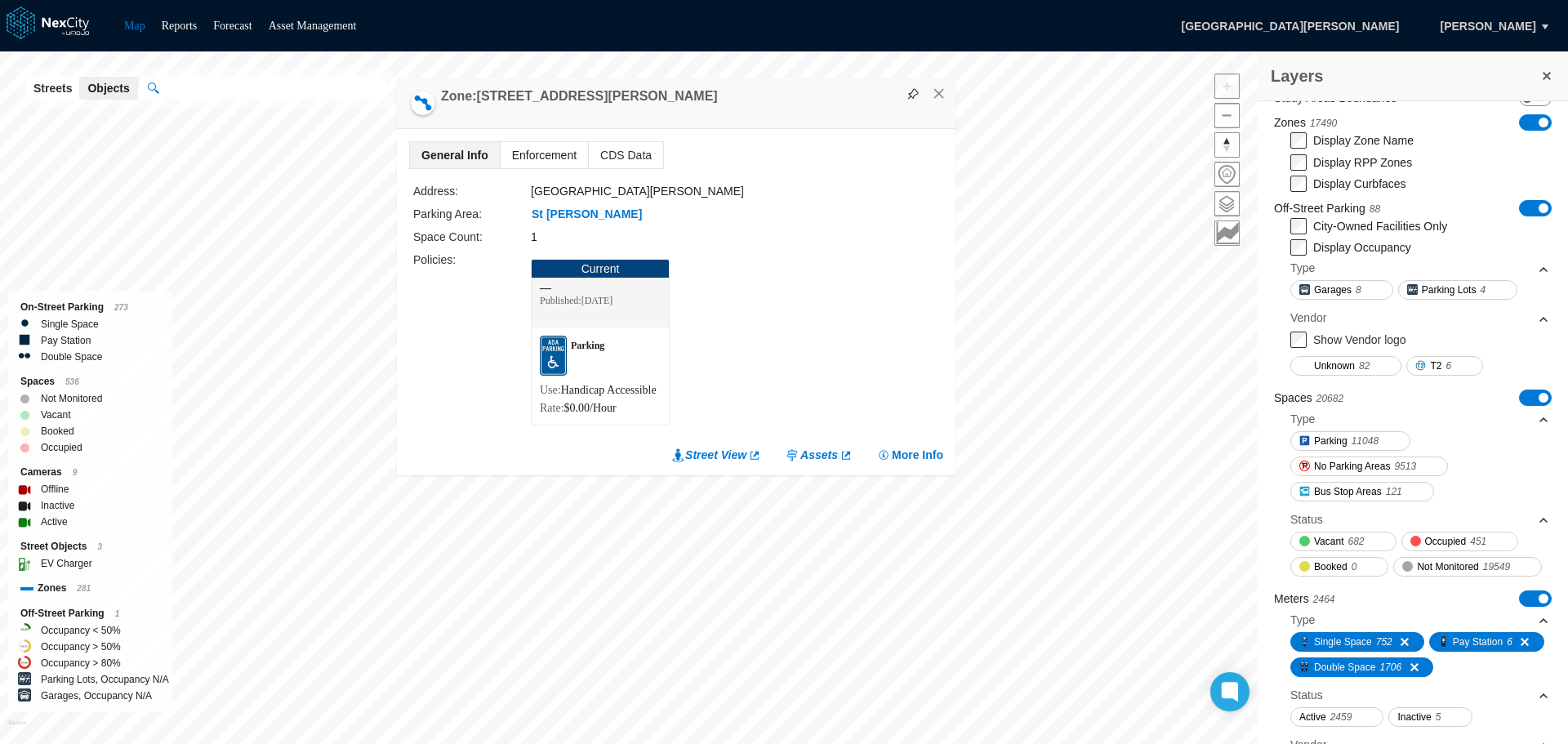
click at [556, 142] on span "Enforcement" at bounding box center [544, 155] width 87 height 26
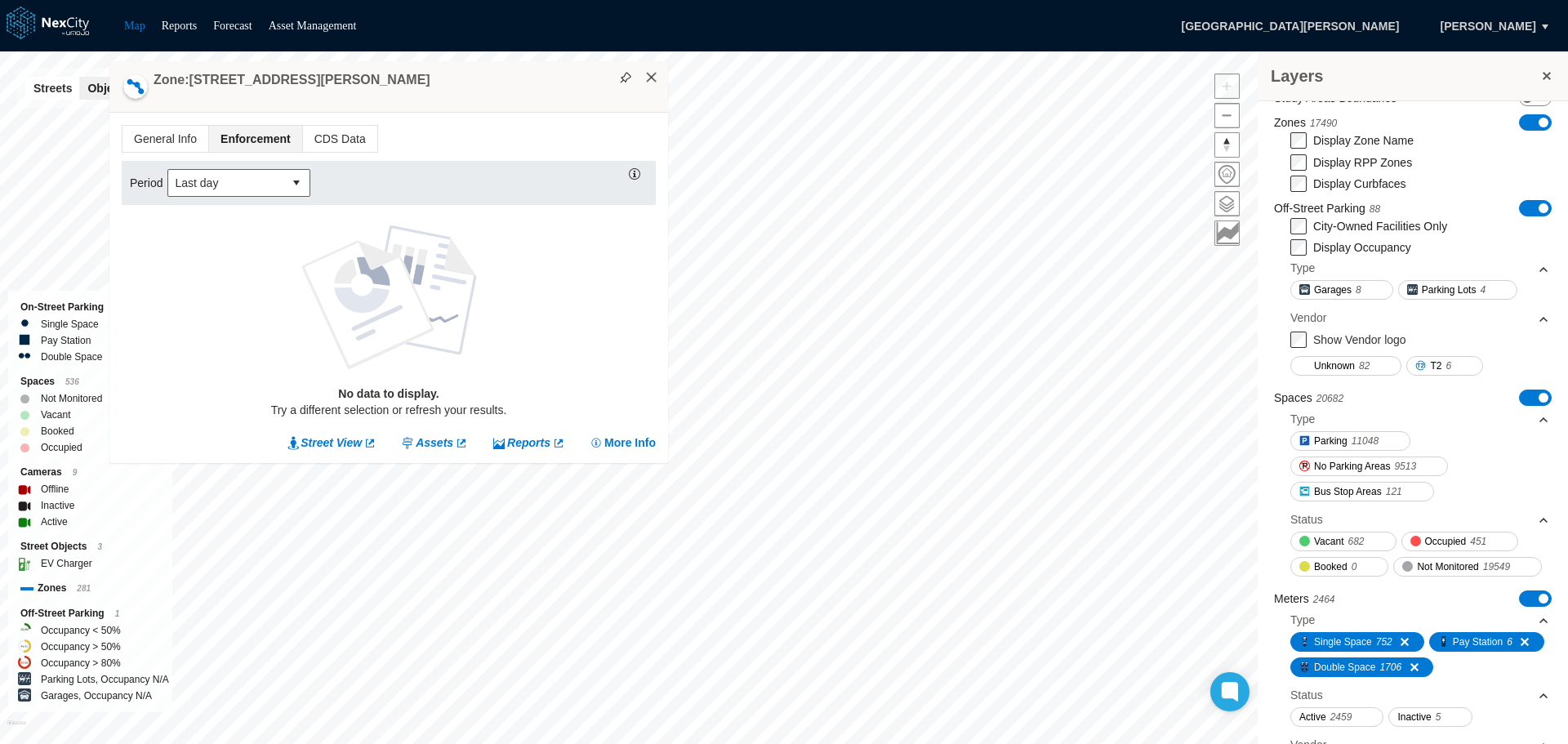
click at [652, 75] on button "×" at bounding box center [652, 78] width 15 height 15
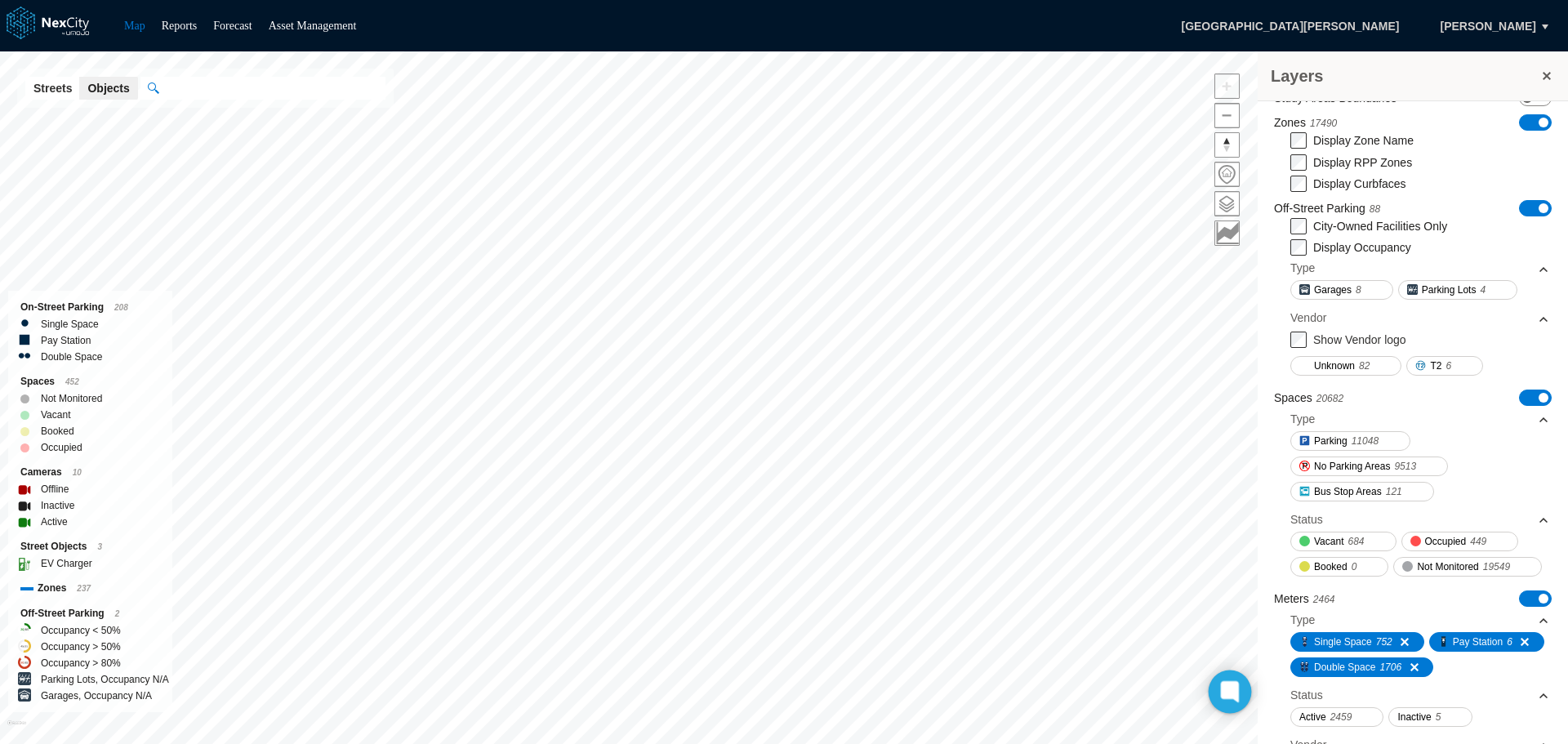
click at [1232, 688] on icon at bounding box center [1229, 691] width 12 height 12
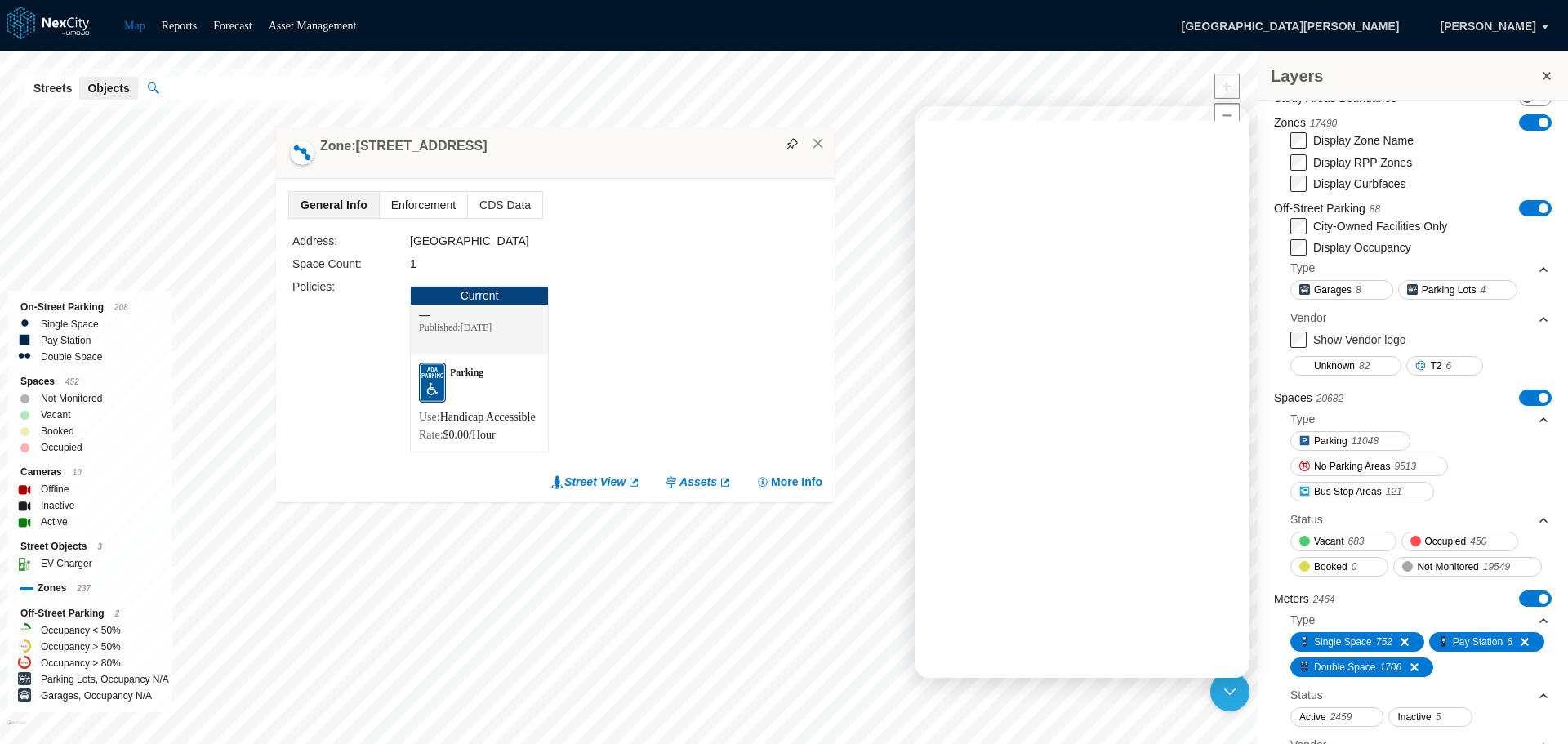
click at [405, 192] on span "Enforcement" at bounding box center [423, 205] width 87 height 26
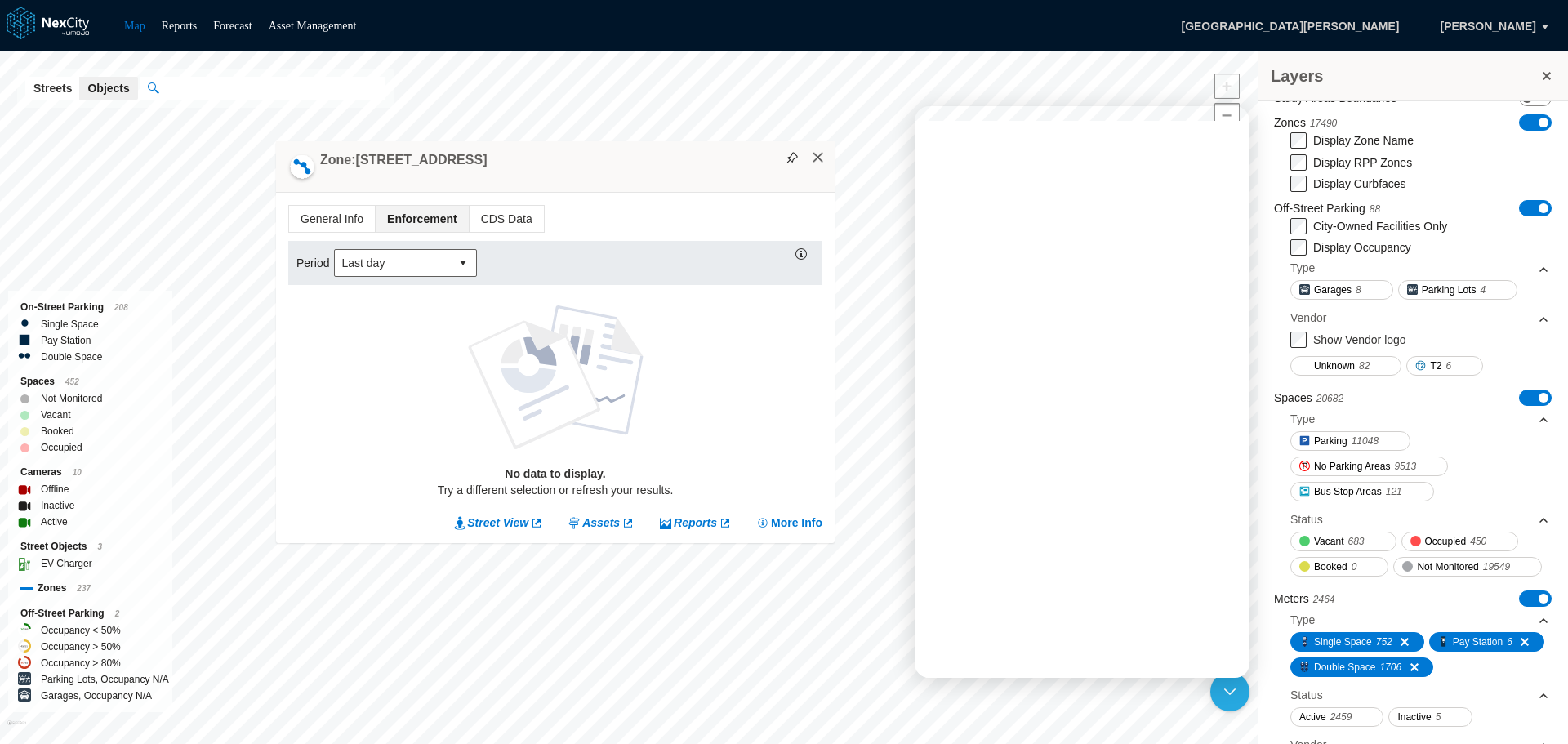
click at [822, 155] on button "×" at bounding box center [819, 158] width 15 height 15
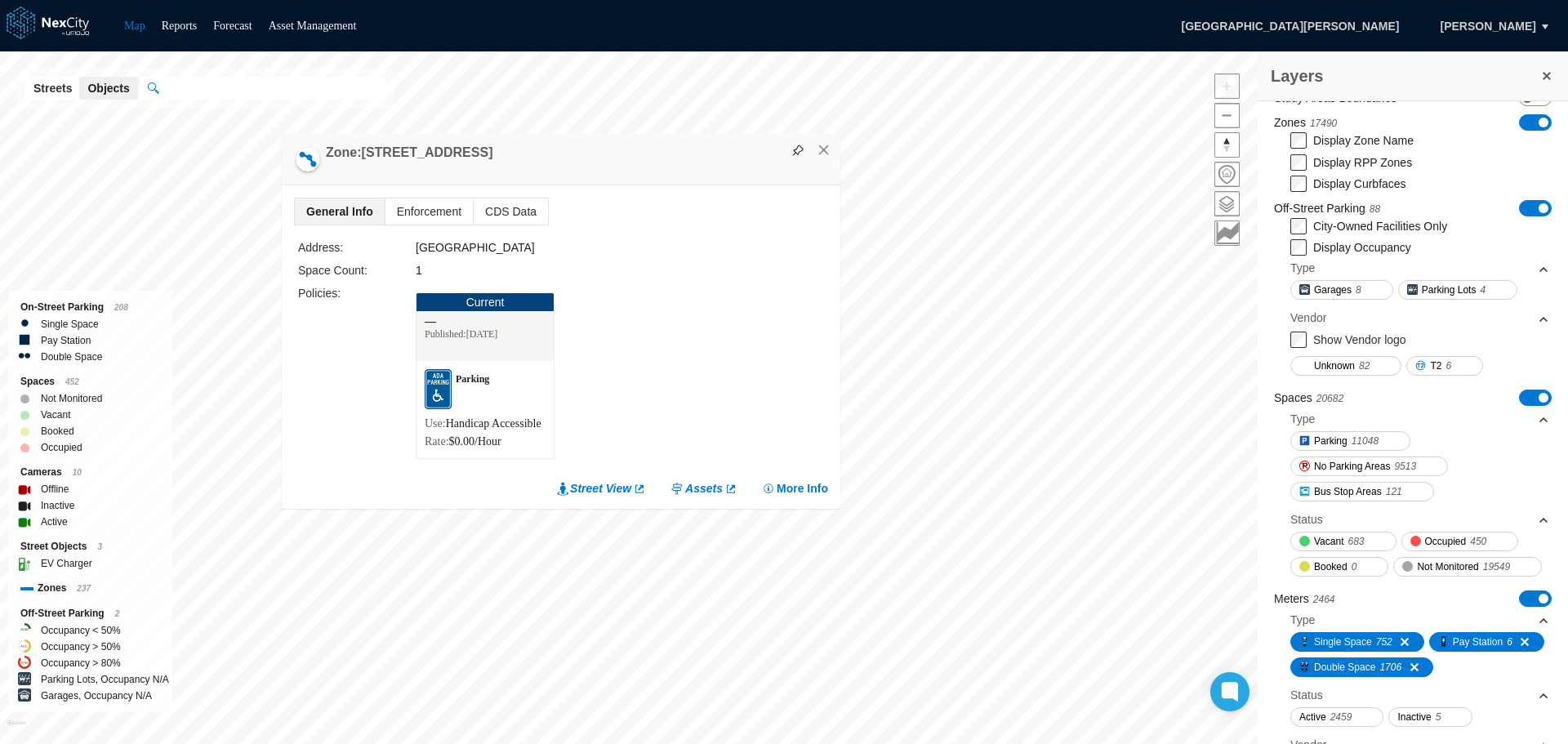
click at [421, 185] on div "General Info Enforcement CDS Data Address: [GEOGRAPHIC_DATA] Space Count: 1 Pol…" at bounding box center [561, 347] width 559 height 323
click at [418, 198] on span "Enforcement" at bounding box center [429, 212] width 87 height 26
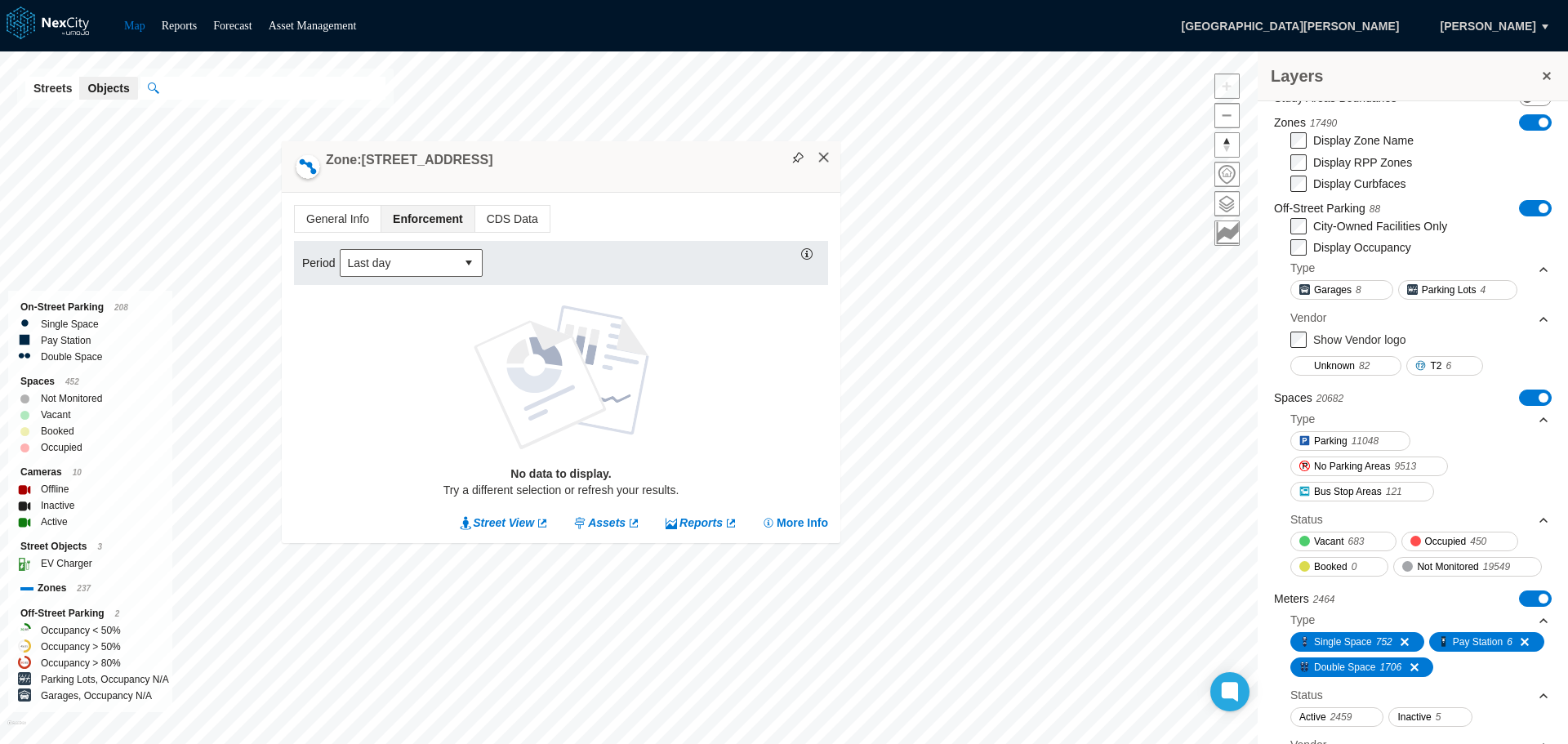
click at [828, 154] on button "×" at bounding box center [824, 158] width 15 height 15
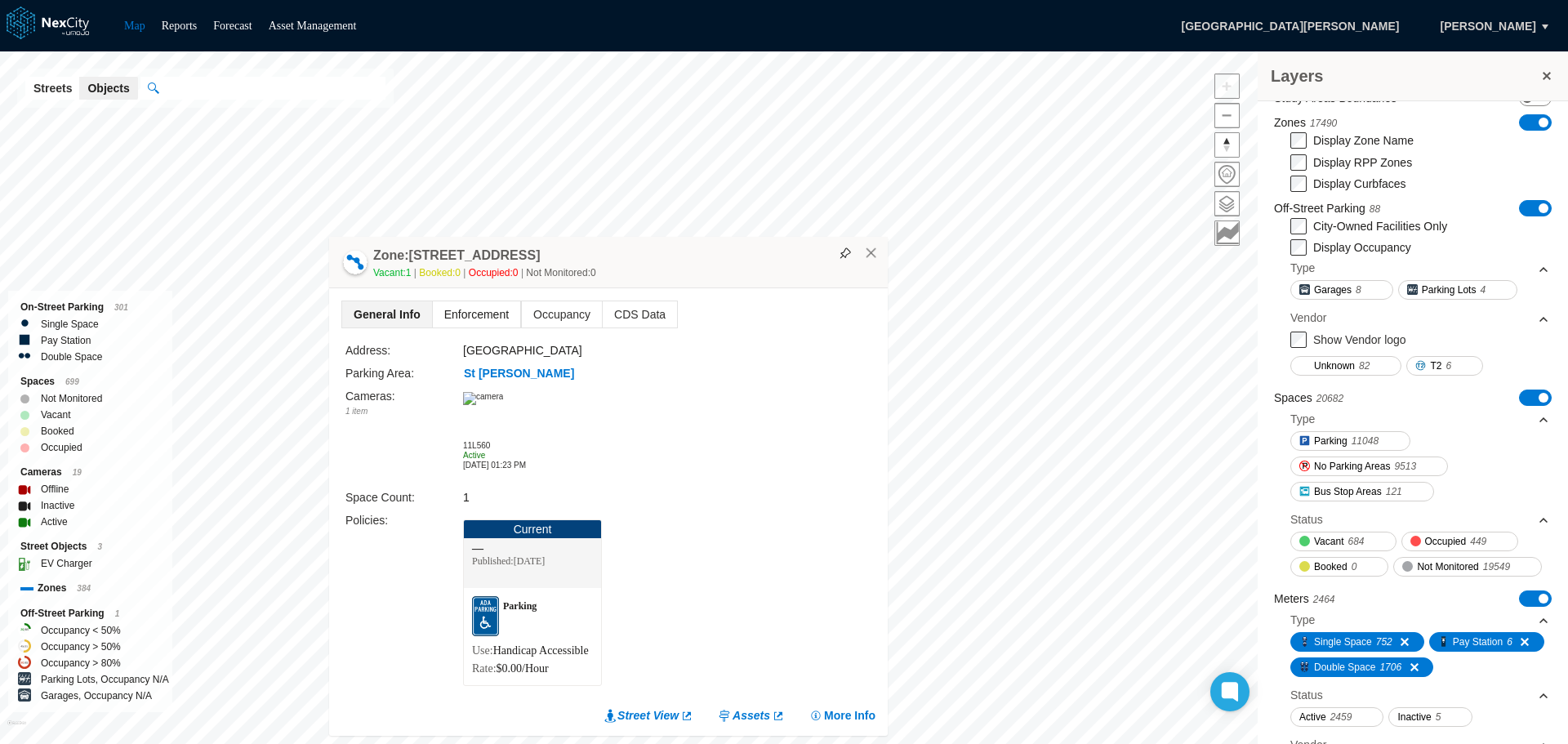
click at [498, 301] on span "Enforcement" at bounding box center [476, 314] width 87 height 26
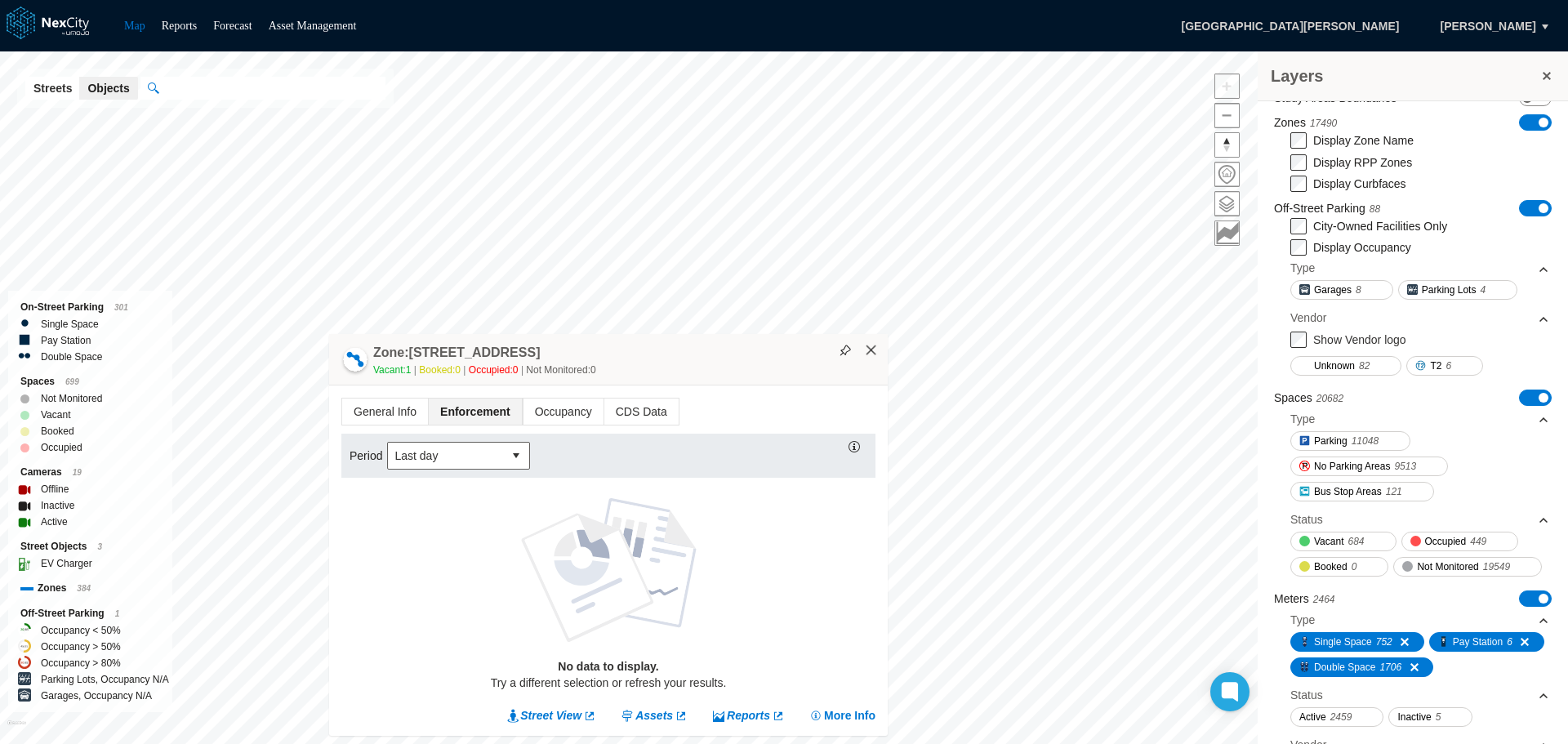
click at [871, 350] on button "×" at bounding box center [872, 350] width 15 height 15
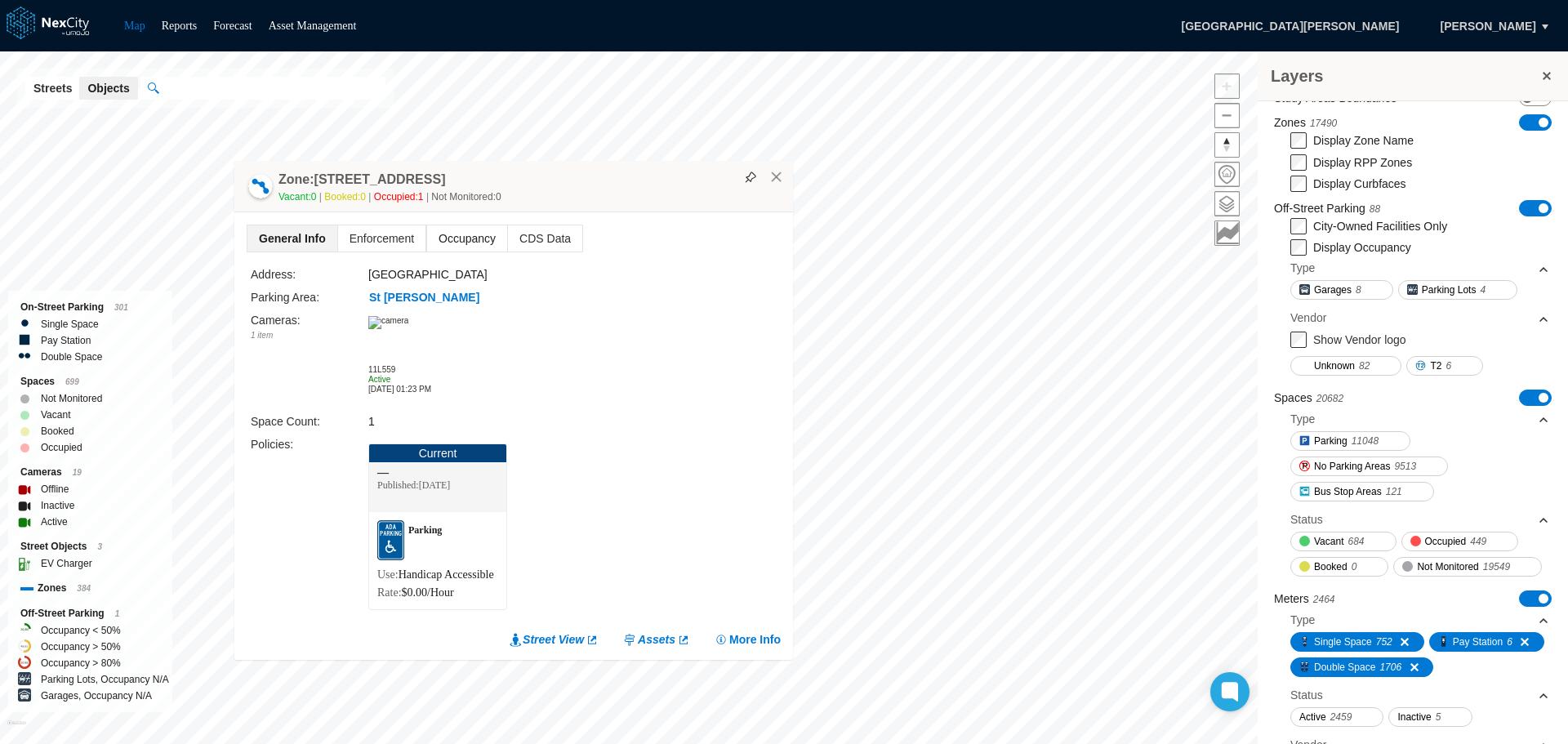
click at [471, 225] on span "Occupancy" at bounding box center [467, 238] width 80 height 26
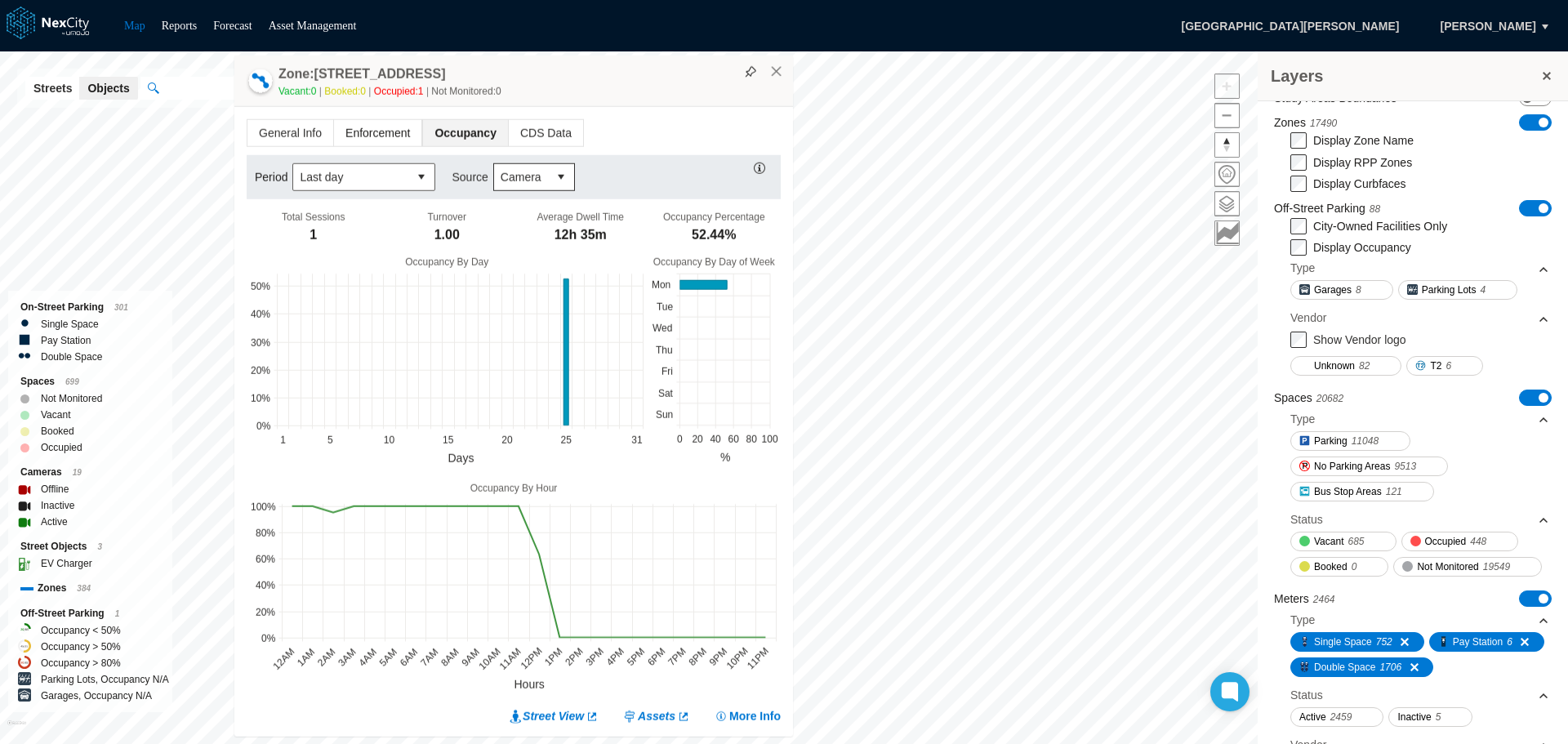
click at [389, 136] on span "Enforcement" at bounding box center [377, 133] width 87 height 26
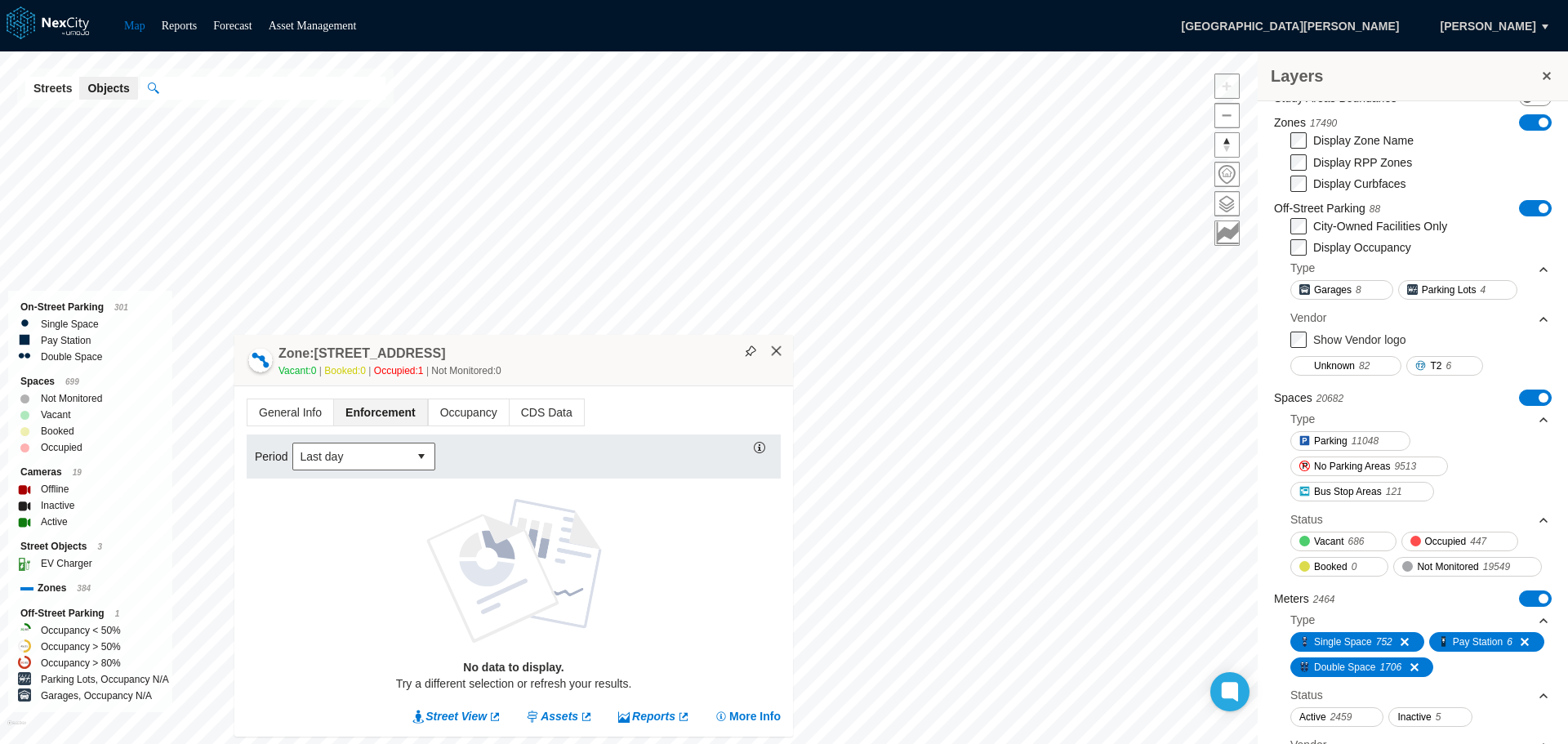
click at [776, 354] on button "×" at bounding box center [777, 351] width 15 height 15
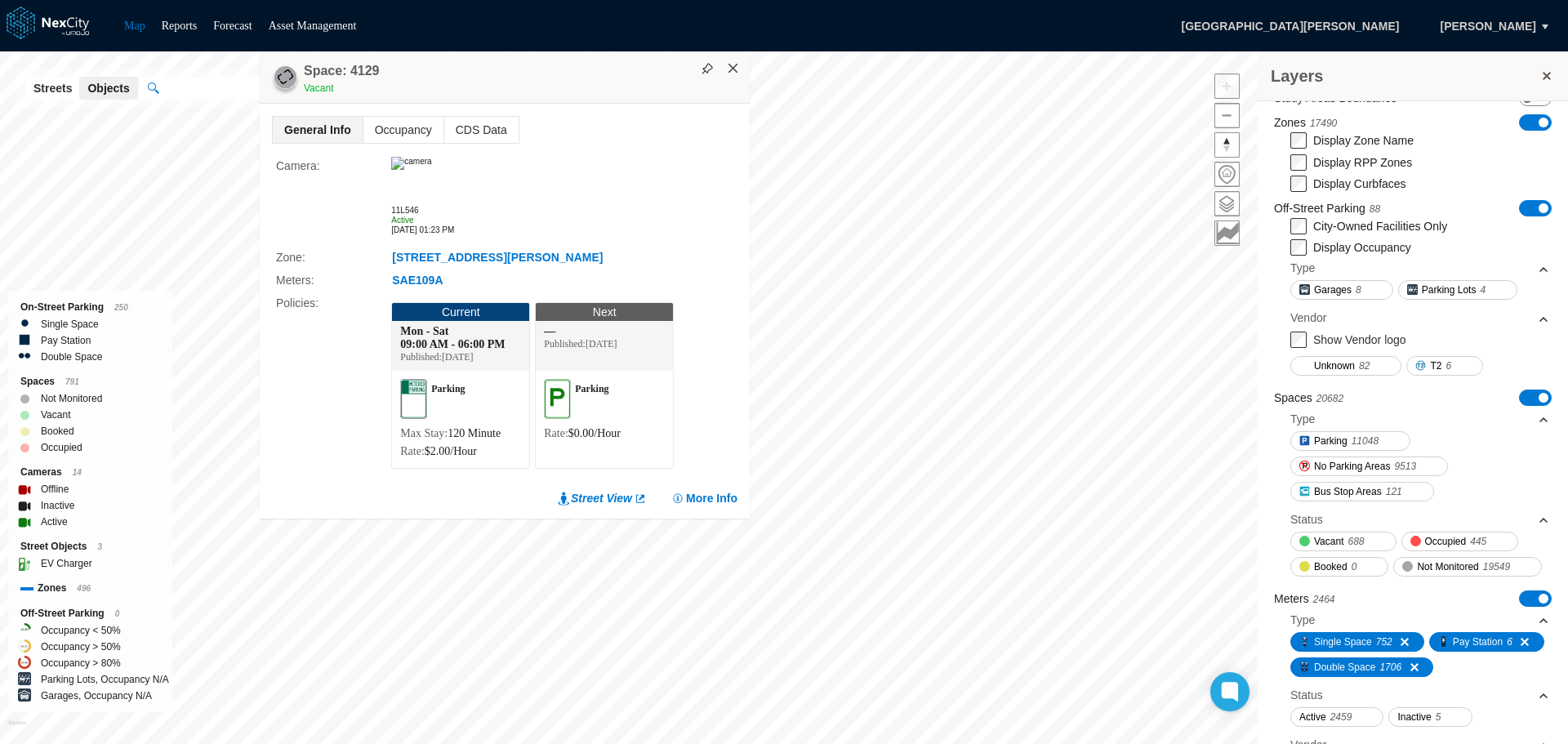
click at [732, 69] on button "×" at bounding box center [734, 69] width 15 height 15
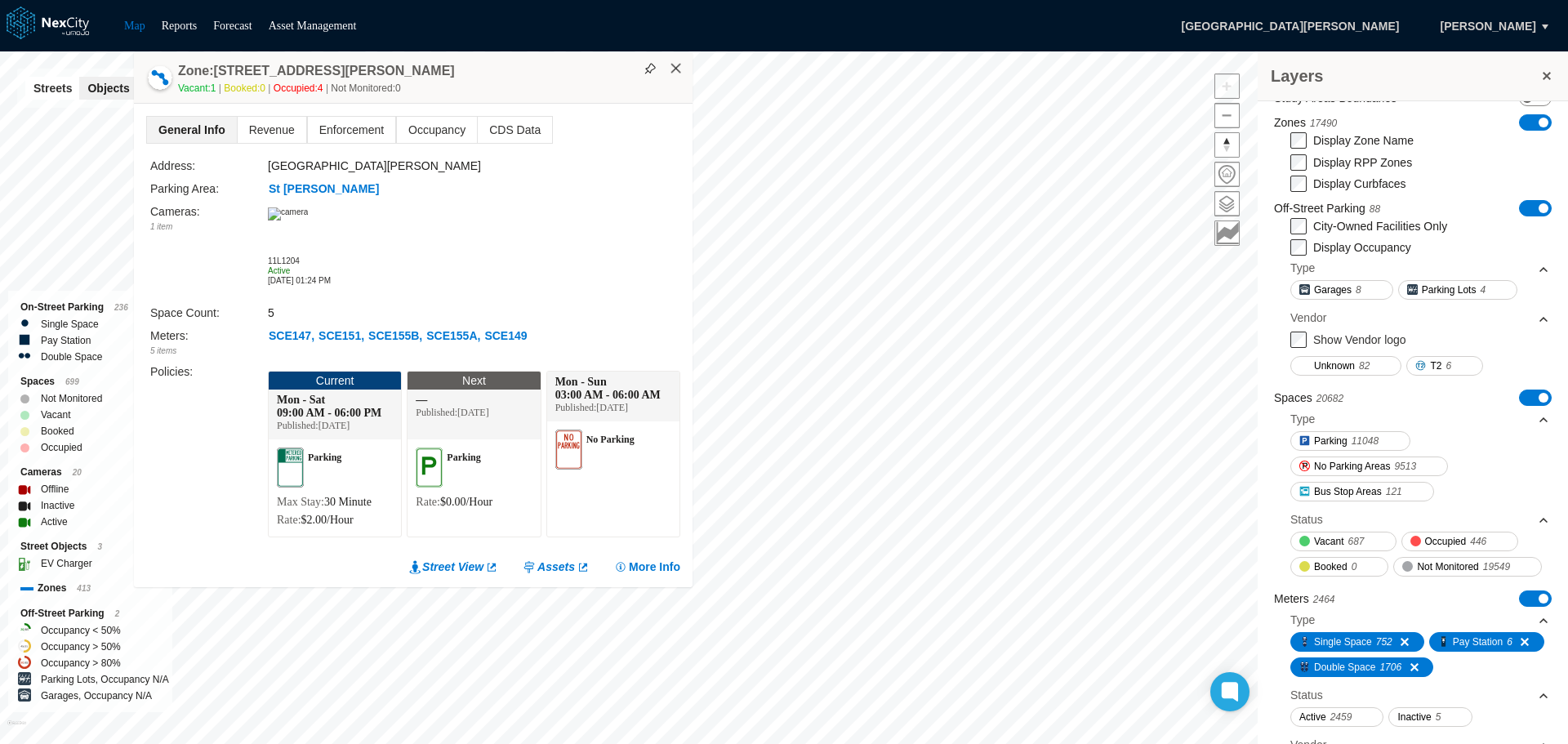
click at [679, 70] on button "×" at bounding box center [677, 69] width 15 height 15
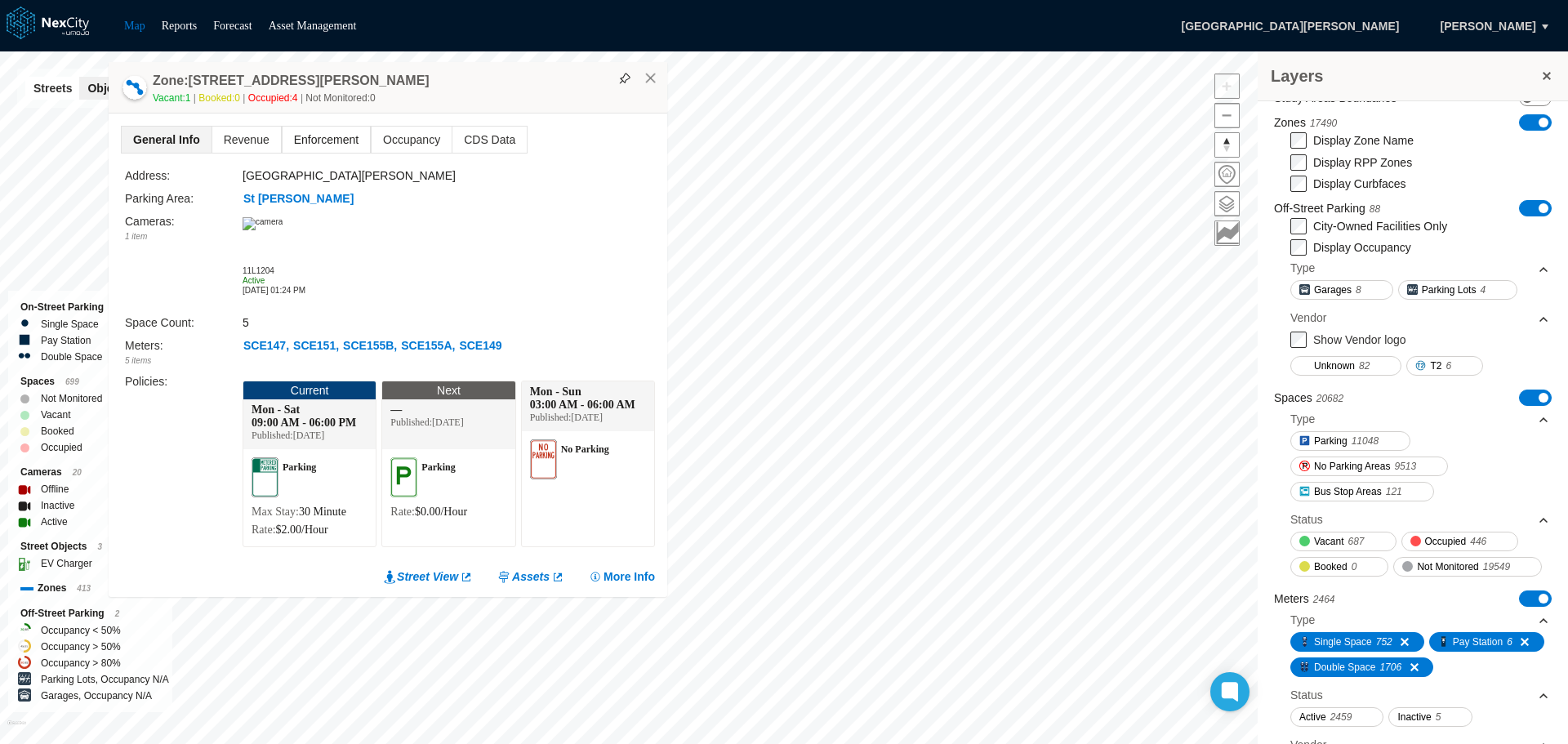
click at [346, 136] on span "Enforcement" at bounding box center [326, 140] width 87 height 26
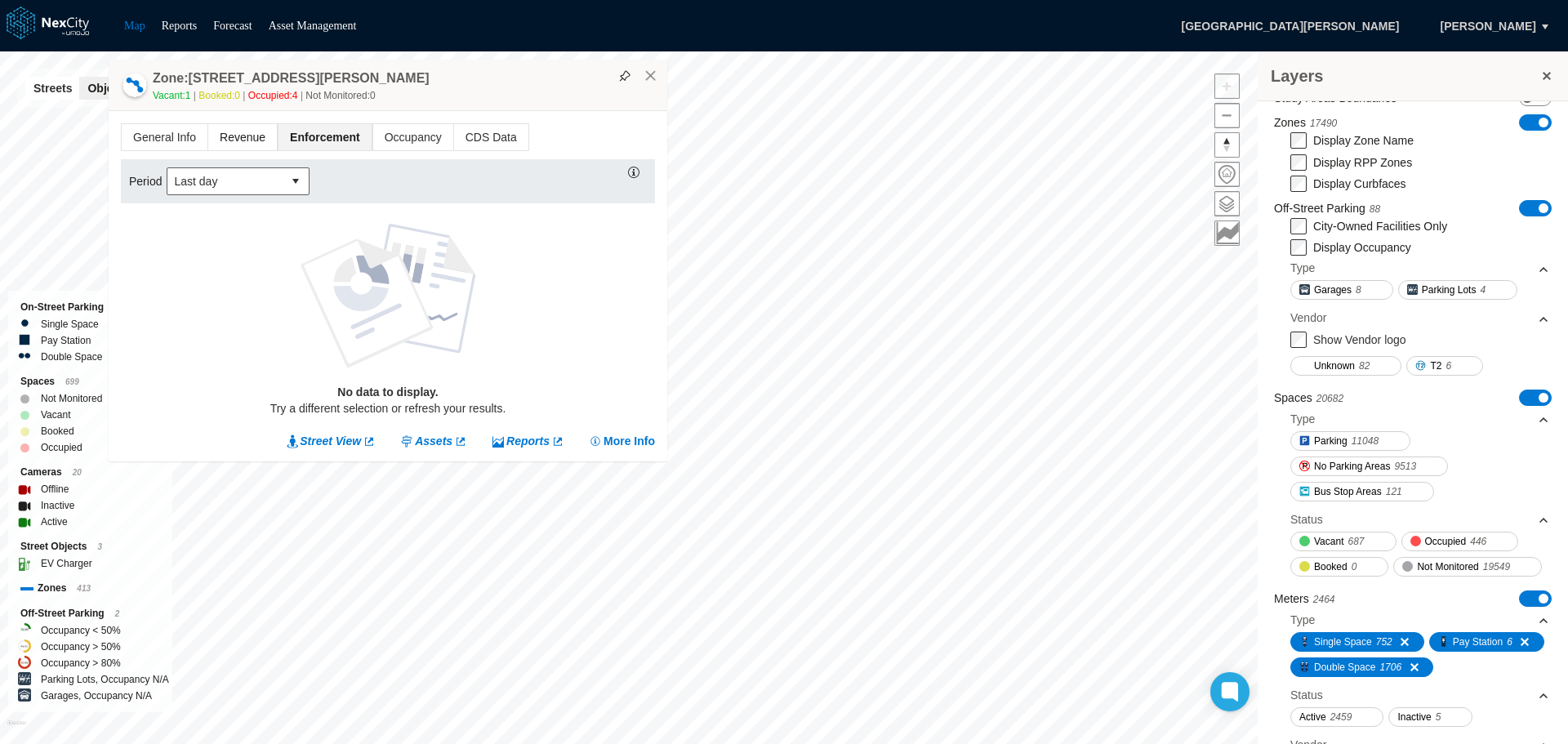
click at [246, 134] on span "Revenue" at bounding box center [243, 137] width 69 height 26
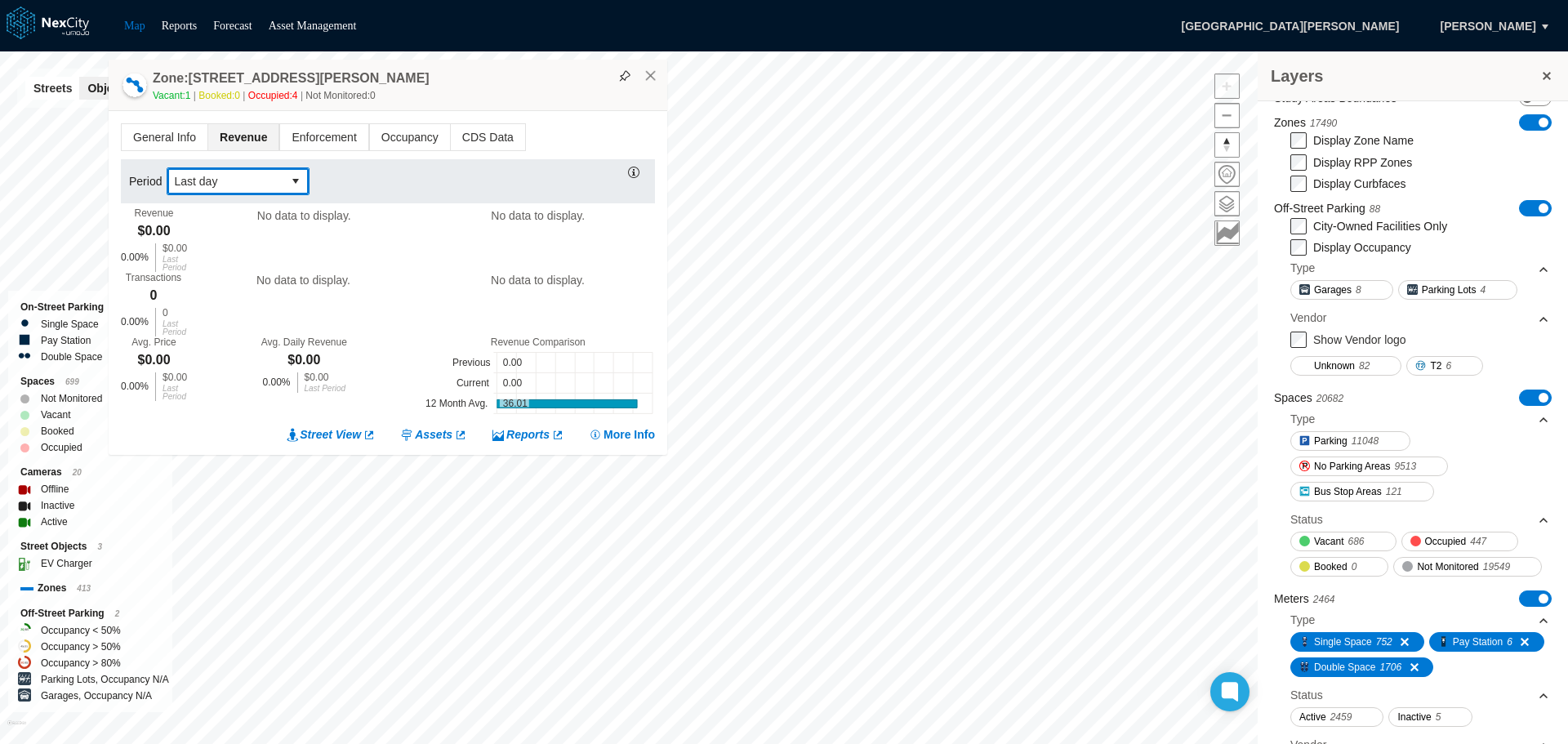
click at [294, 181] on button "select" at bounding box center [297, 181] width 26 height 26
click at [216, 205] on li "[DATE]" at bounding box center [238, 209] width 143 height 29
click at [650, 78] on button "×" at bounding box center [651, 76] width 15 height 15
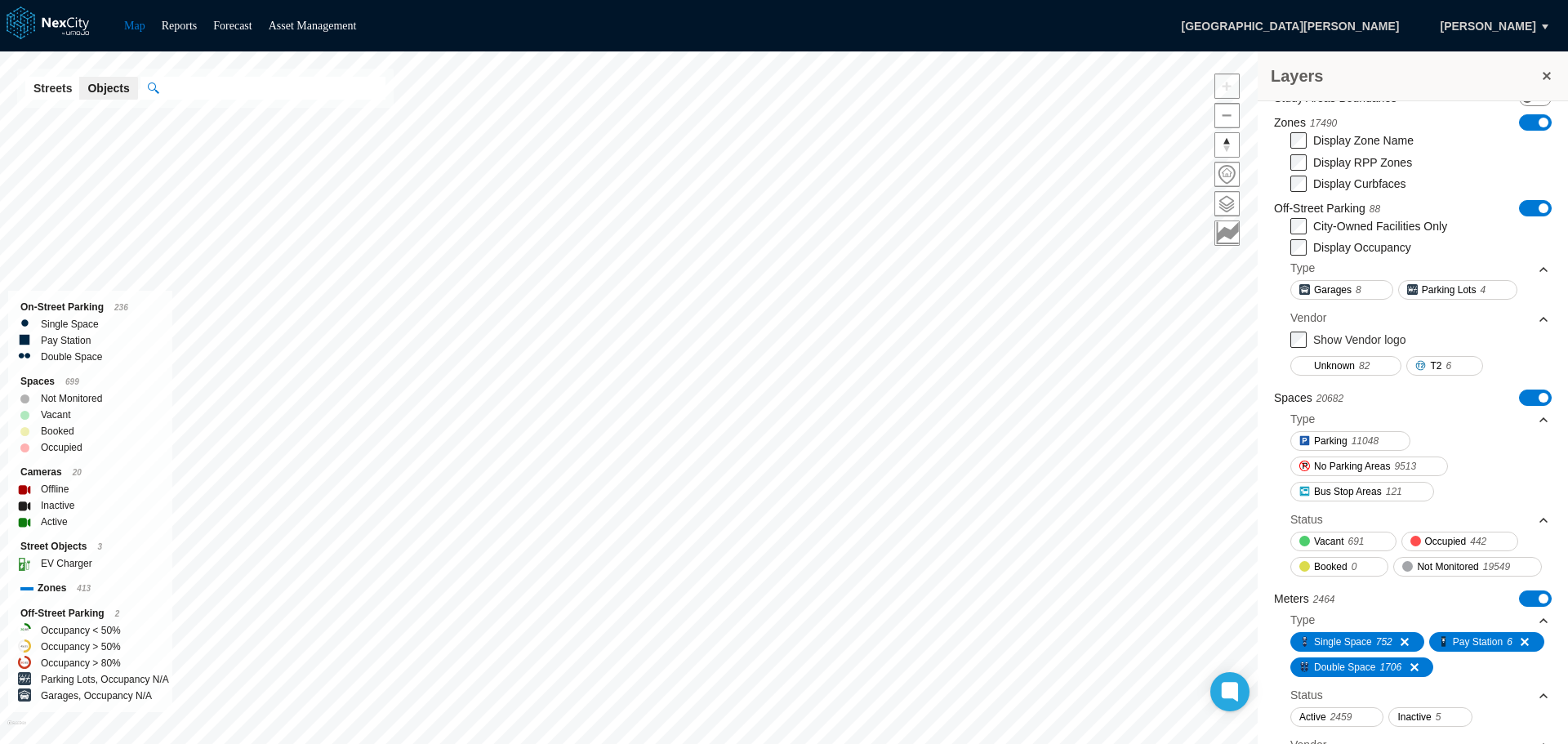
click at [174, 90] on input "text" at bounding box center [272, 88] width 227 height 23
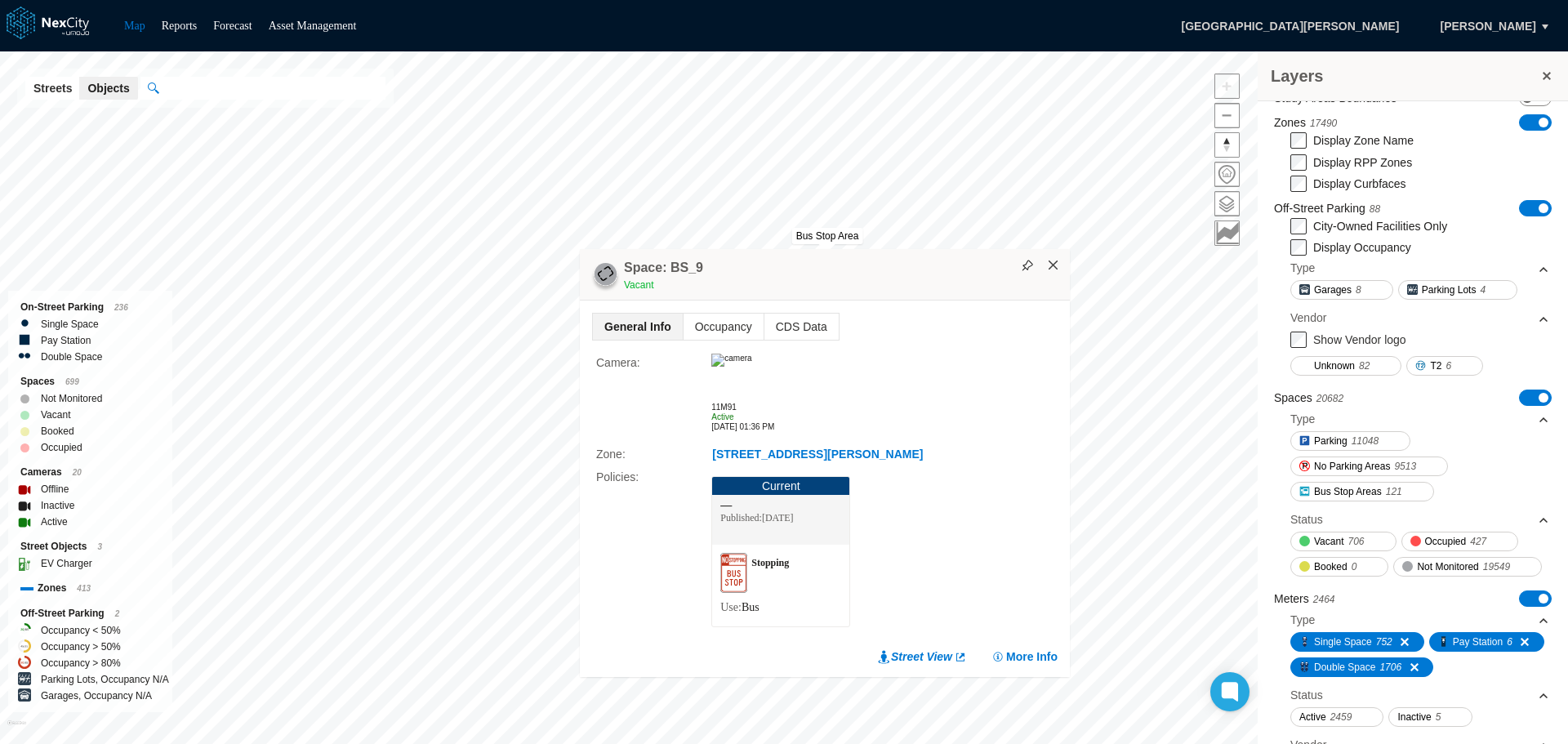
click at [1057, 267] on button "×" at bounding box center [1054, 265] width 15 height 15
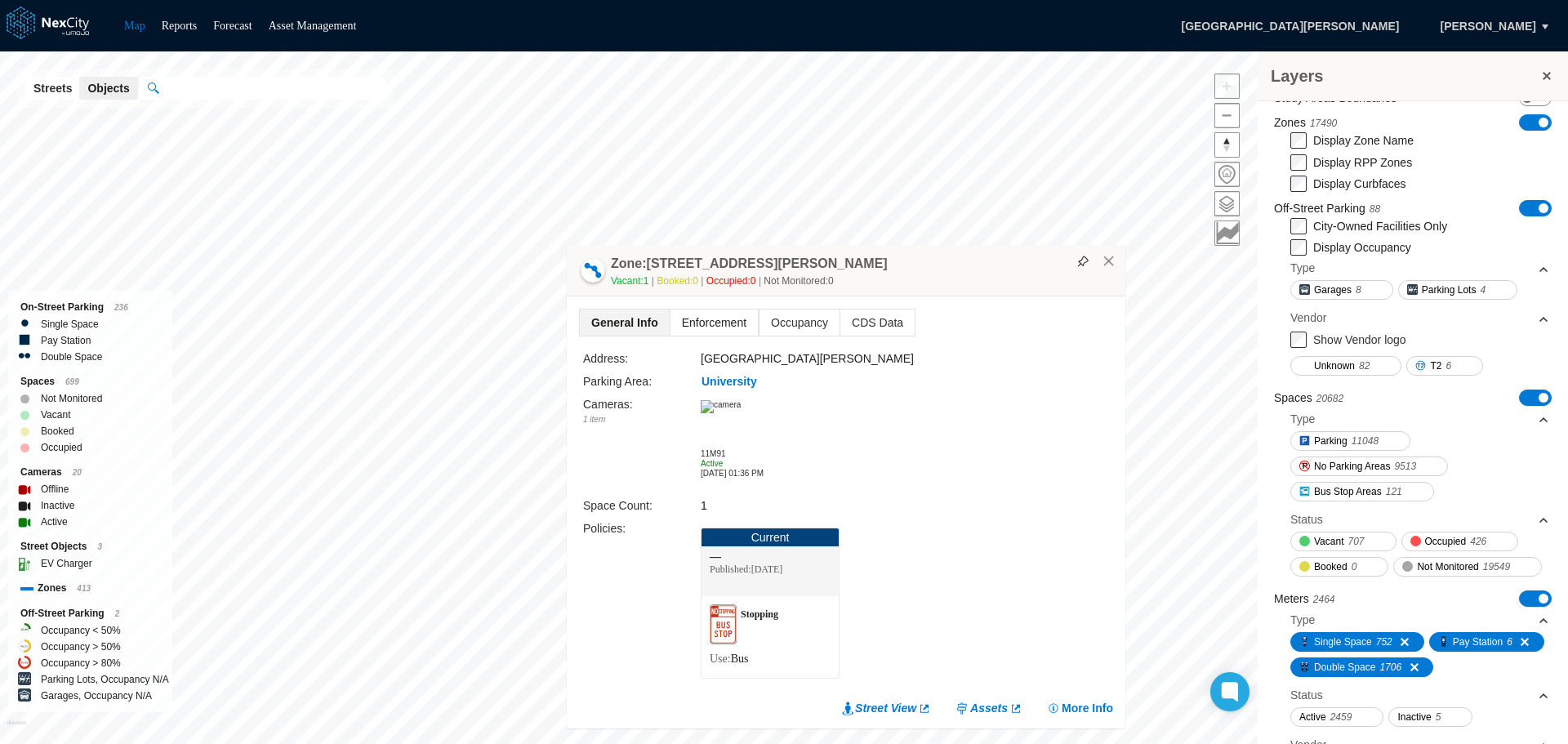
click at [719, 327] on span "Enforcement" at bounding box center [714, 323] width 87 height 26
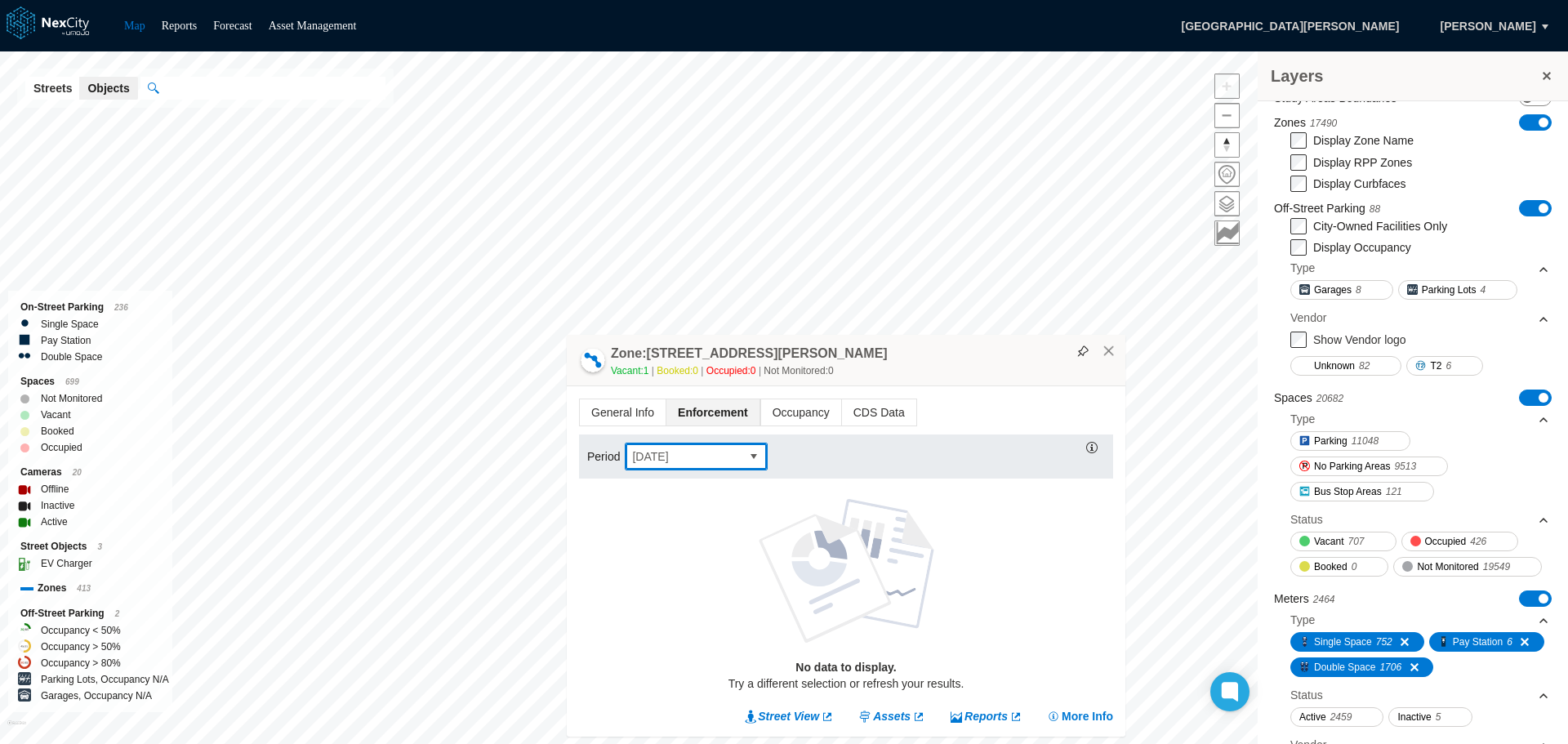
click at [754, 458] on button "select" at bounding box center [754, 457] width 26 height 26
click at [681, 586] on li "This year" at bounding box center [695, 589] width 143 height 29
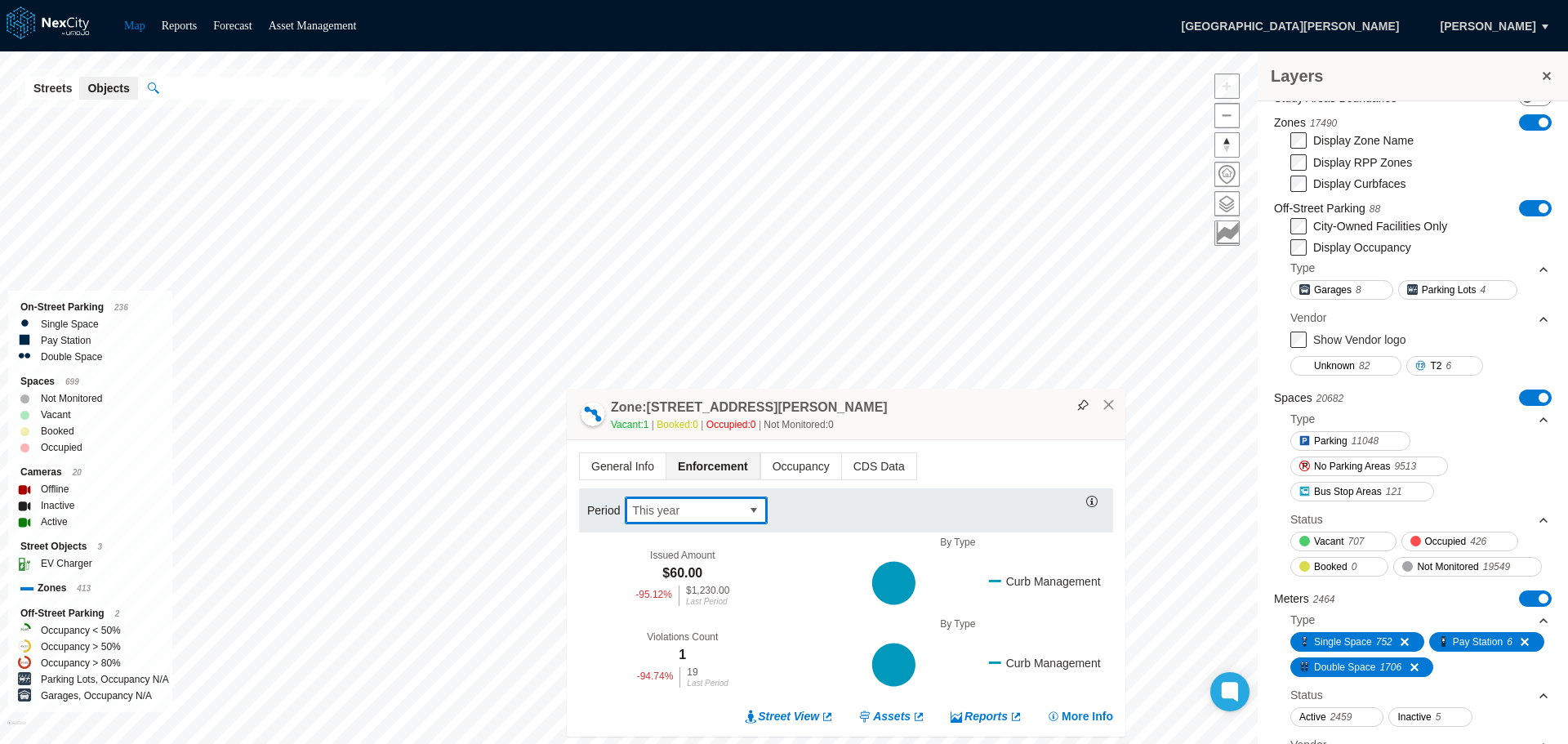
click at [755, 506] on span "select" at bounding box center [754, 510] width 13 height 16
click at [690, 537] on li "[DATE]" at bounding box center [695, 538] width 143 height 29
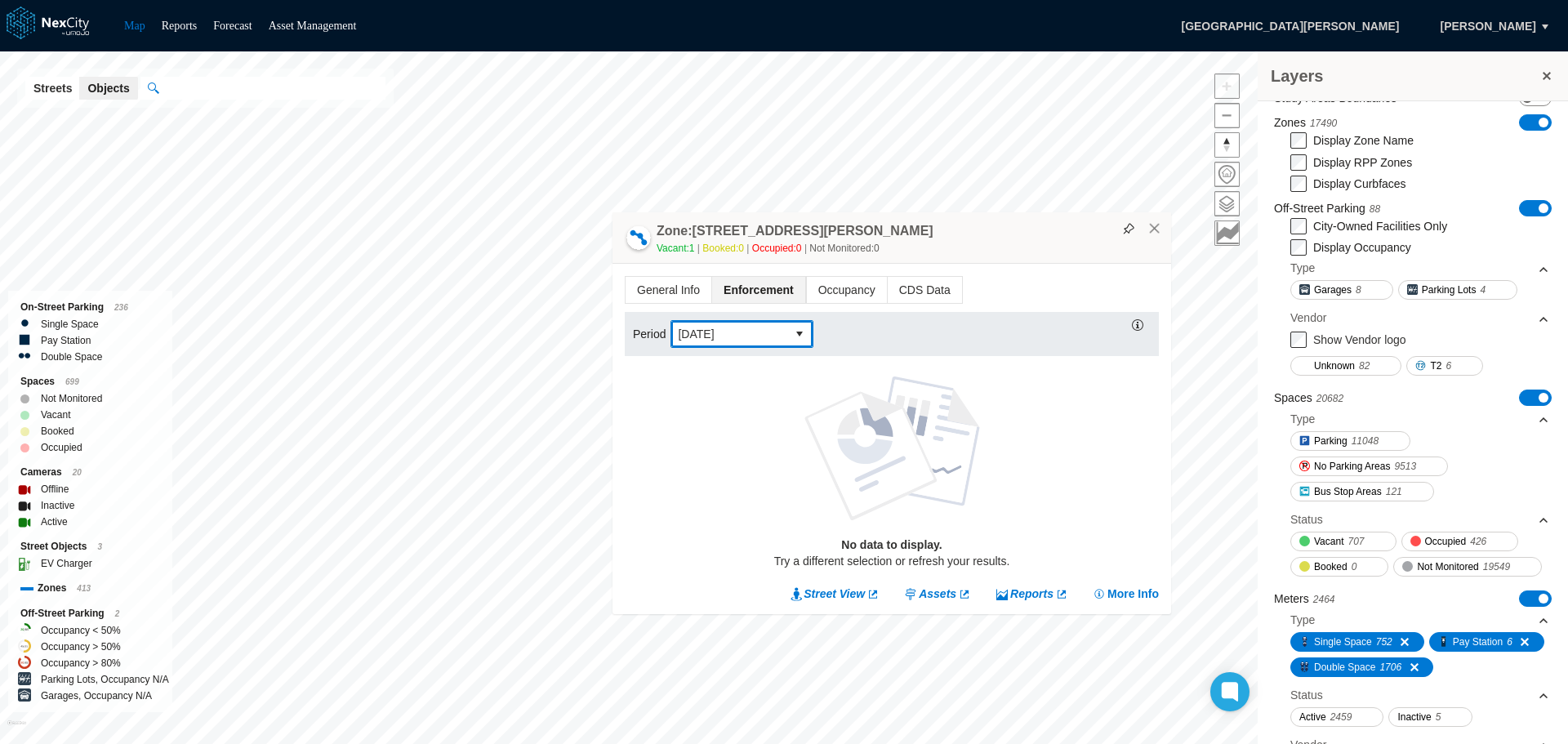
drag, startPoint x: 976, startPoint y: 361, endPoint x: 1022, endPoint y: 238, distance: 131.3
click at [1022, 238] on div "Zone: [STREET_ADDRESS][PERSON_NAME] Vacant: 1 Booked: 0 Occupied: 0 Not Monitor…" at bounding box center [892, 238] width 559 height 51
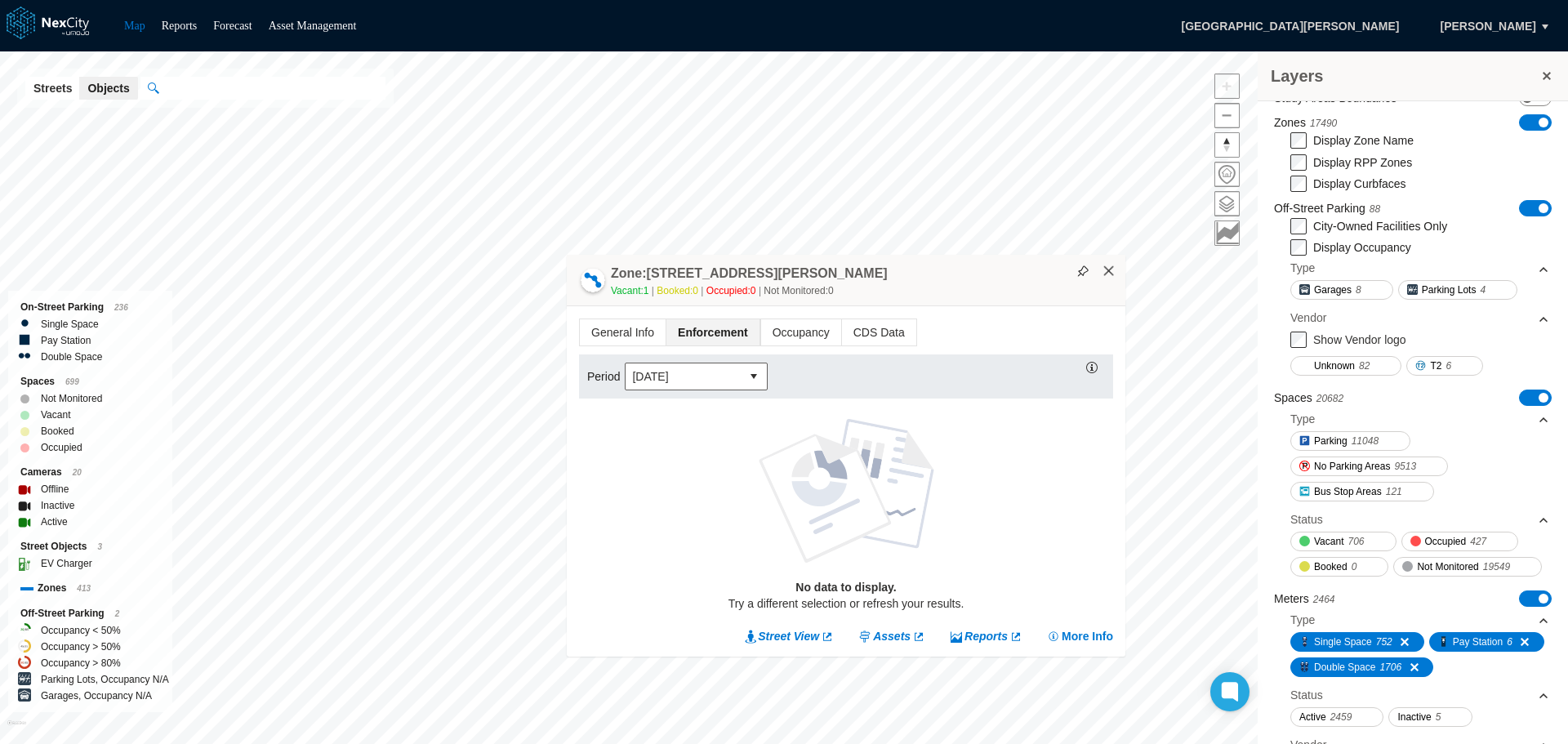
click at [1112, 268] on button "×" at bounding box center [1110, 271] width 15 height 15
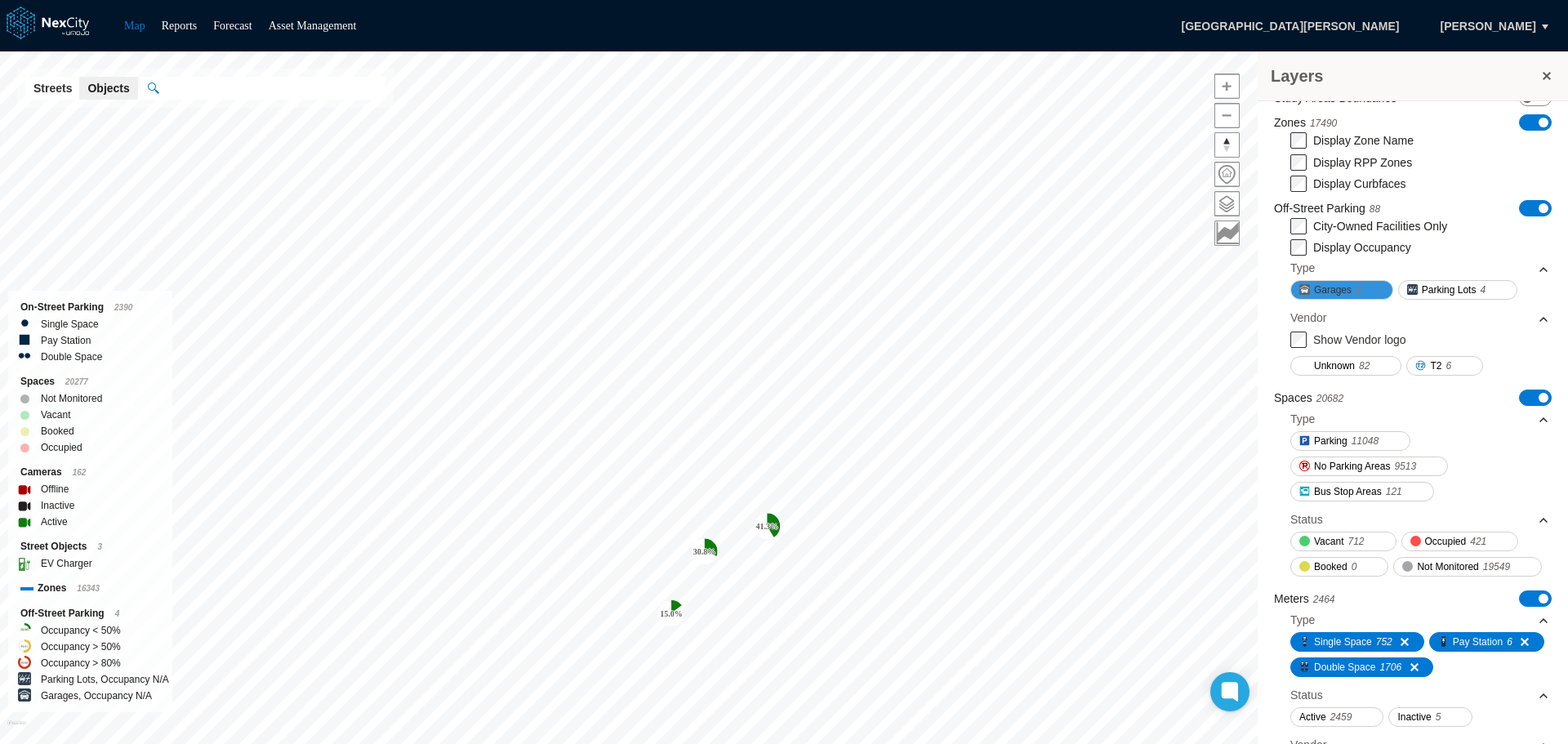
click at [1364, 293] on div "30.8 % 15.0 % 41.3 % Layers Saved Layer View New Areas ON OFF Study Areas Bound…" at bounding box center [784, 398] width 1568 height 693
